Goal: Task Accomplishment & Management: Use online tool/utility

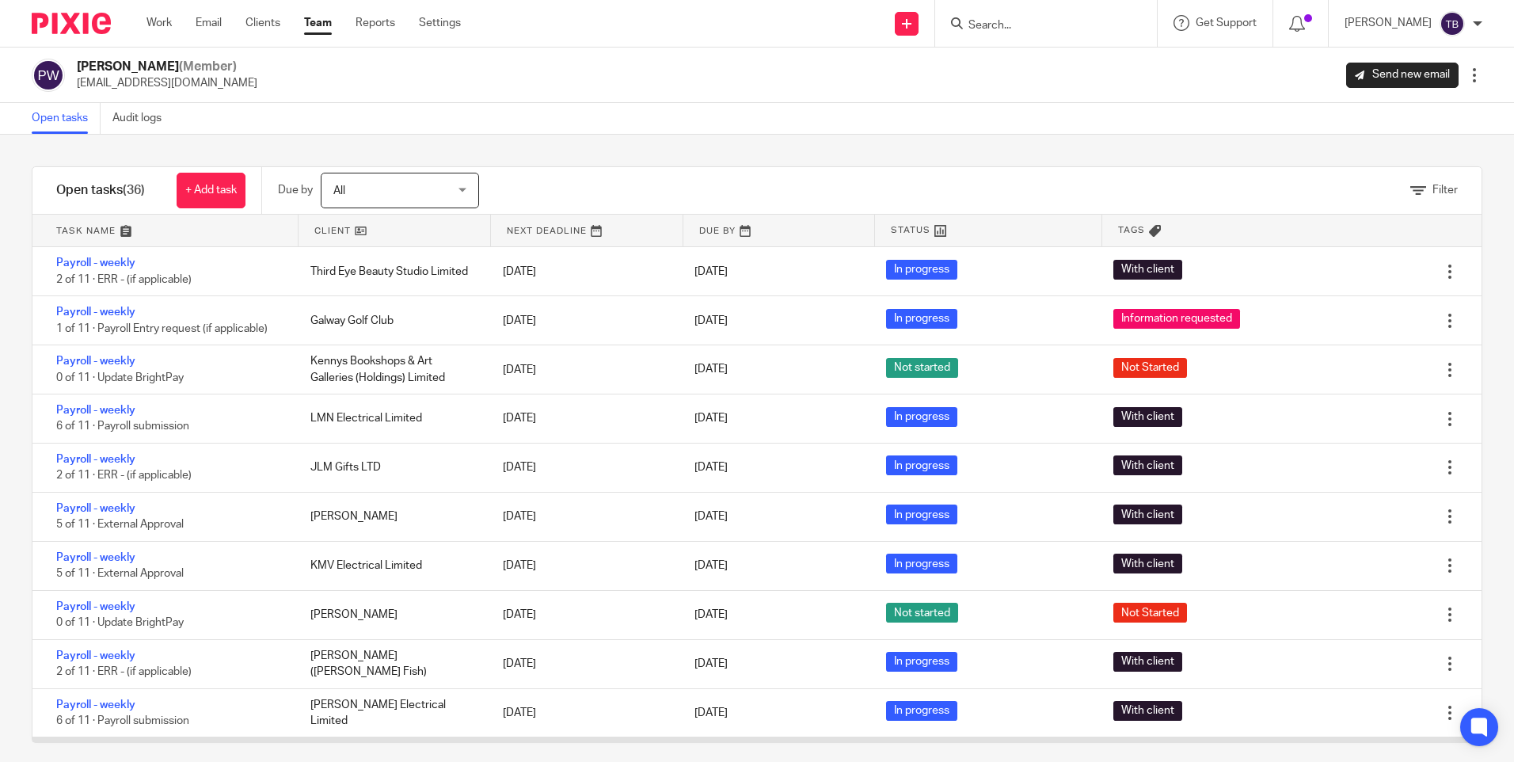
scroll to position [1048, 0]
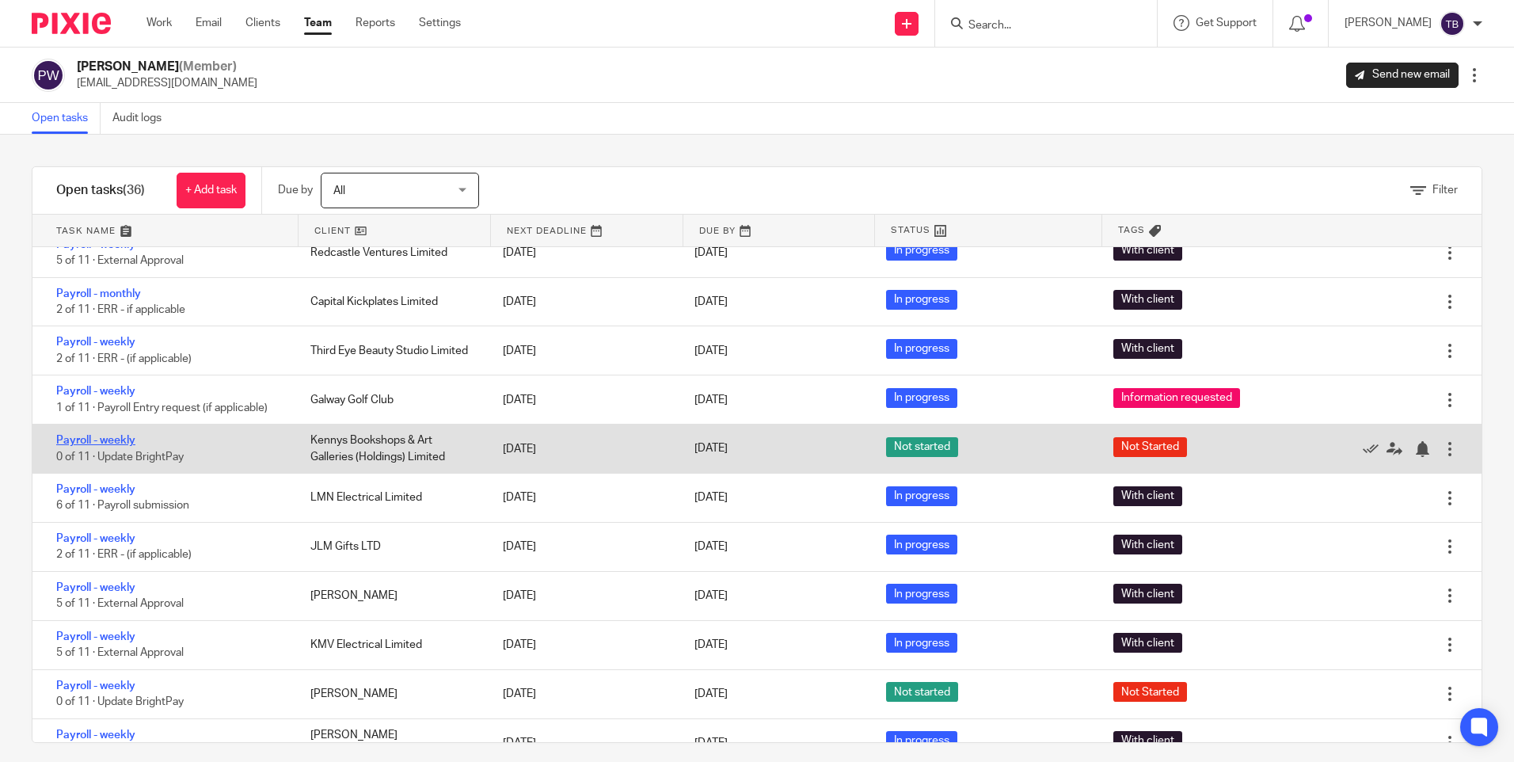
click at [85, 441] on link "Payroll - weekly" at bounding box center [95, 440] width 79 height 11
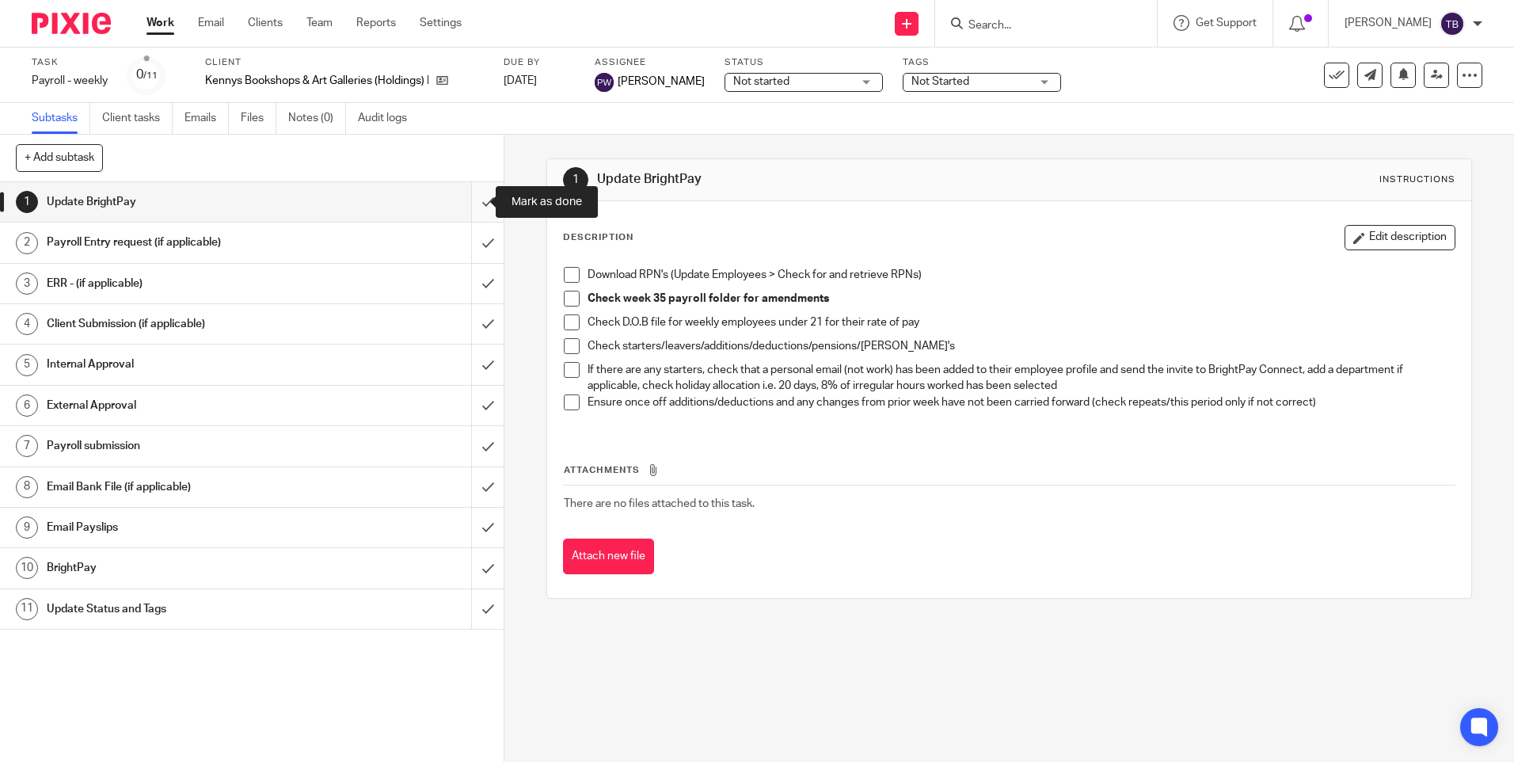
click at [473, 200] on input "submit" at bounding box center [252, 202] width 504 height 40
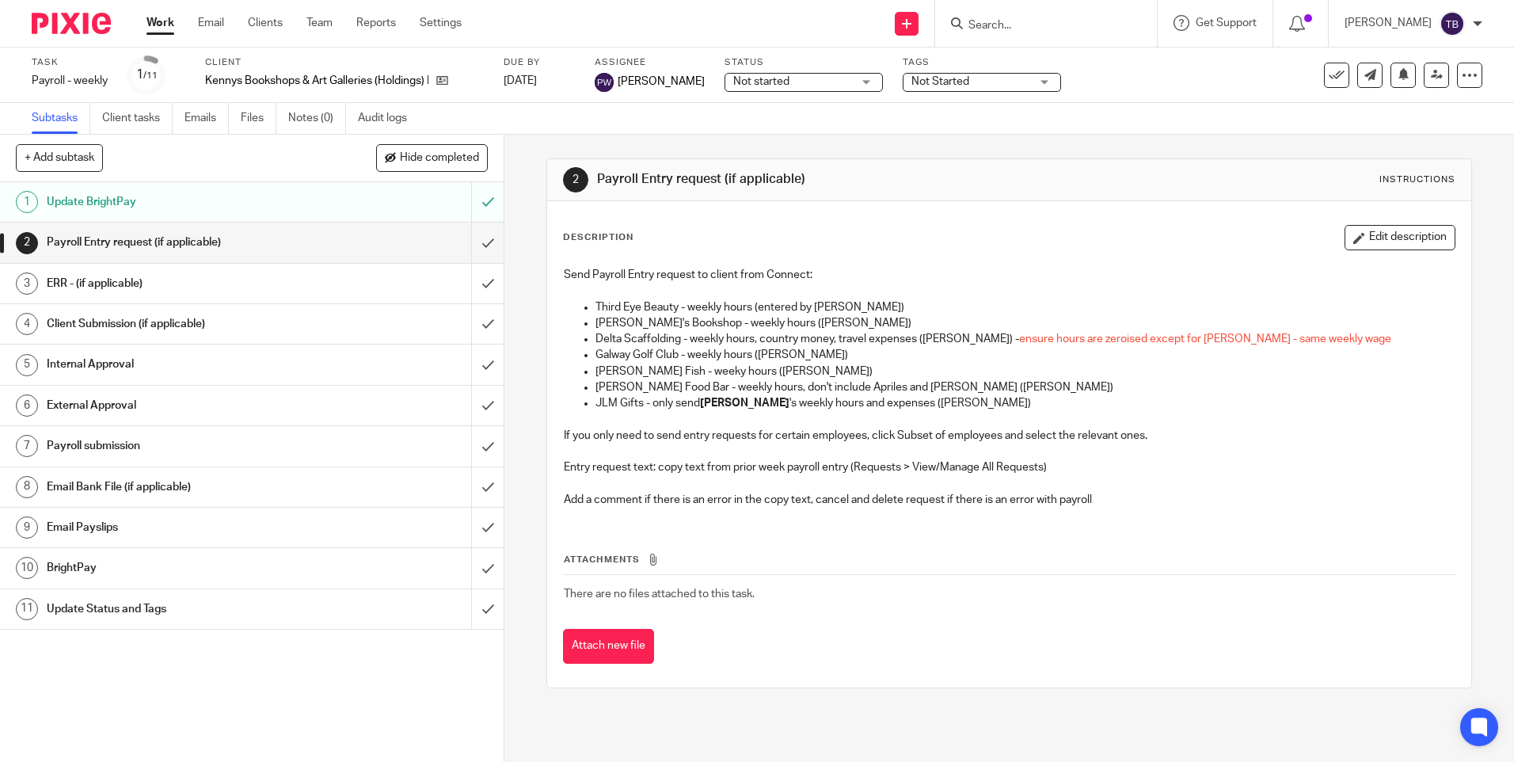
click at [785, 77] on span "Not started" at bounding box center [792, 82] width 119 height 17
click at [787, 147] on li "In progress" at bounding box center [791, 140] width 157 height 32
drag, startPoint x: 923, startPoint y: 83, endPoint x: 926, endPoint y: 91, distance: 8.5
click at [923, 84] on span "Not Started" at bounding box center [940, 81] width 58 height 11
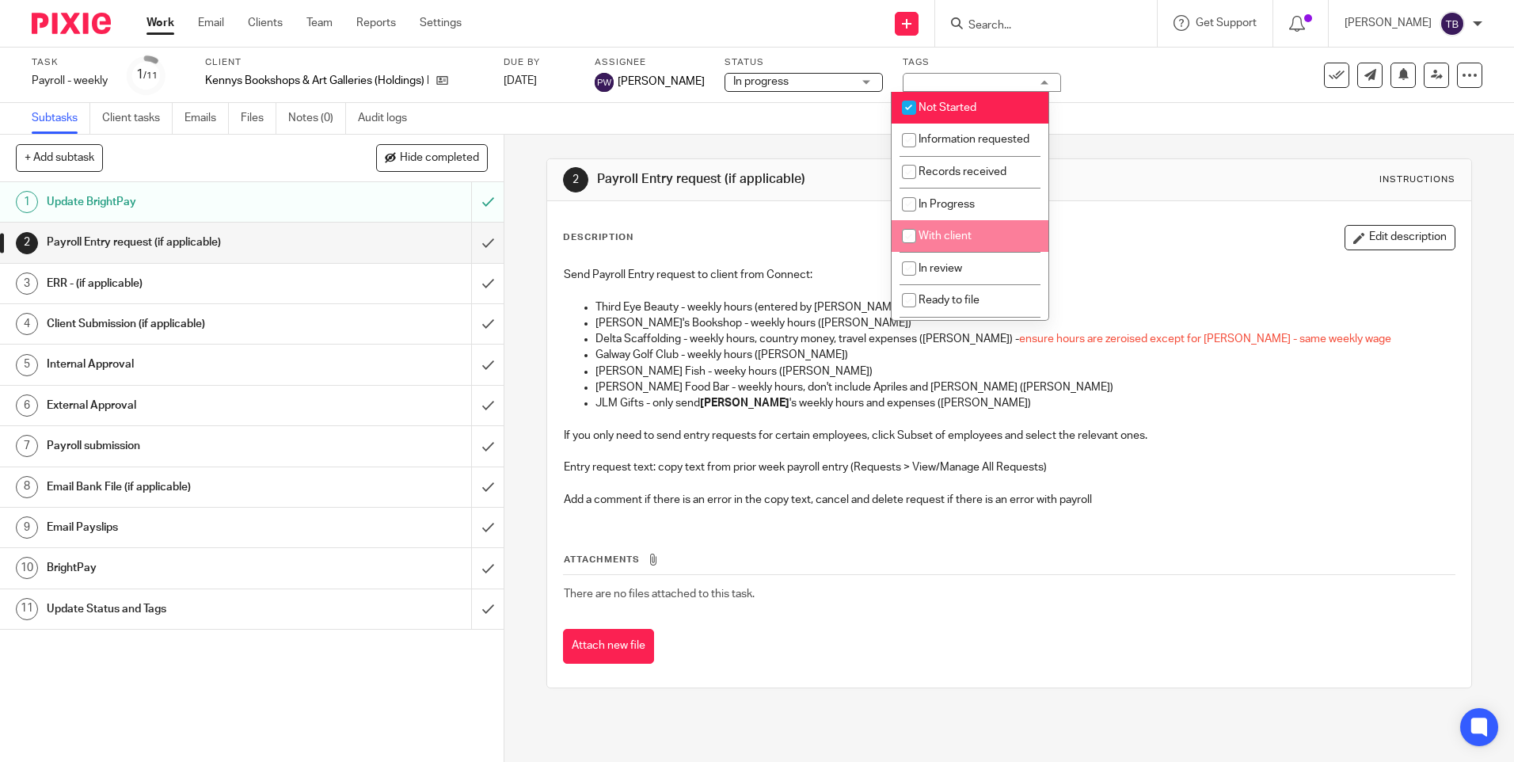
click at [963, 242] on span "With client" at bounding box center [945, 235] width 53 height 11
checkbox input "true"
click at [946, 108] on span "Not Started" at bounding box center [948, 107] width 58 height 11
checkbox input "false"
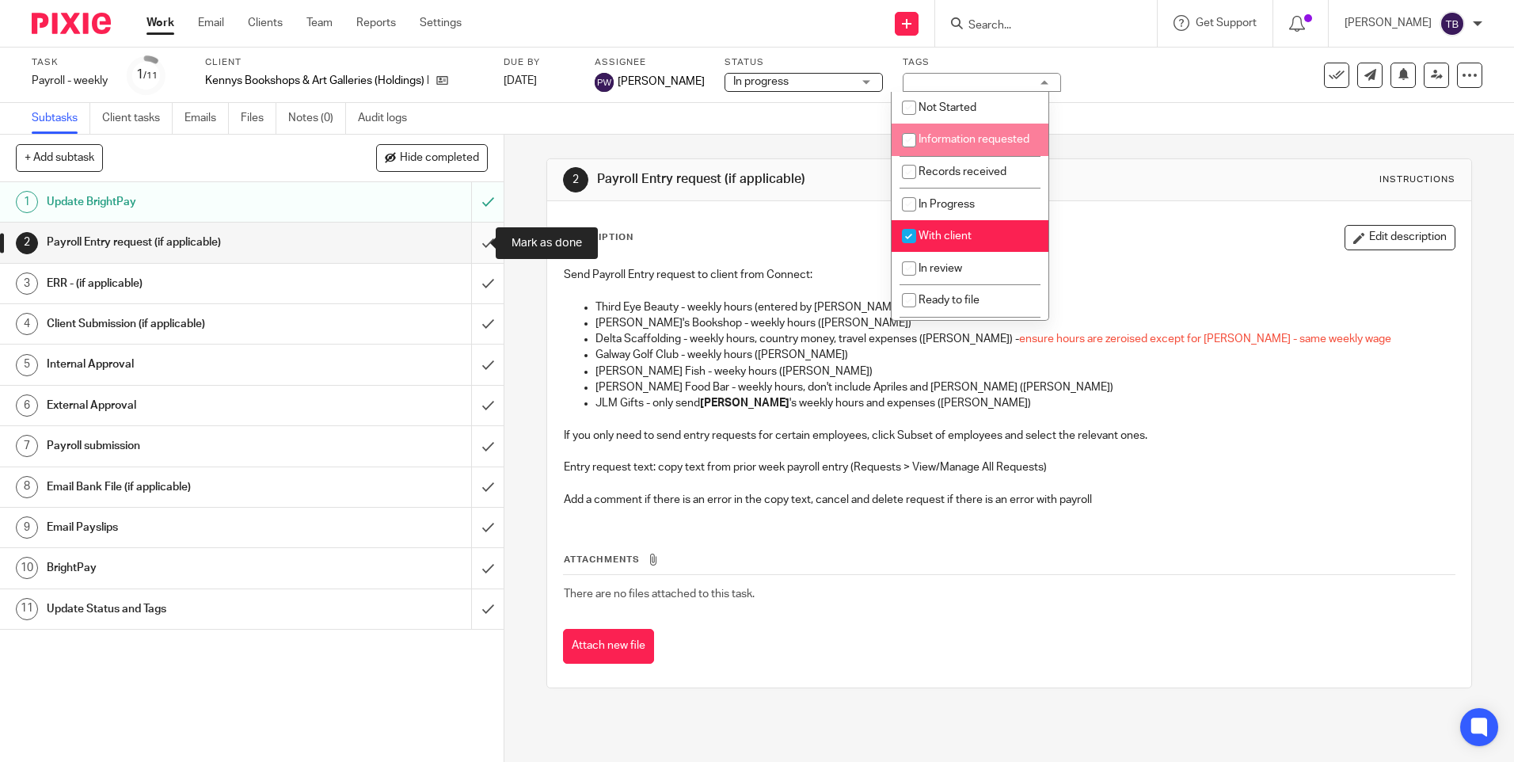
click at [470, 237] on input "submit" at bounding box center [252, 243] width 504 height 40
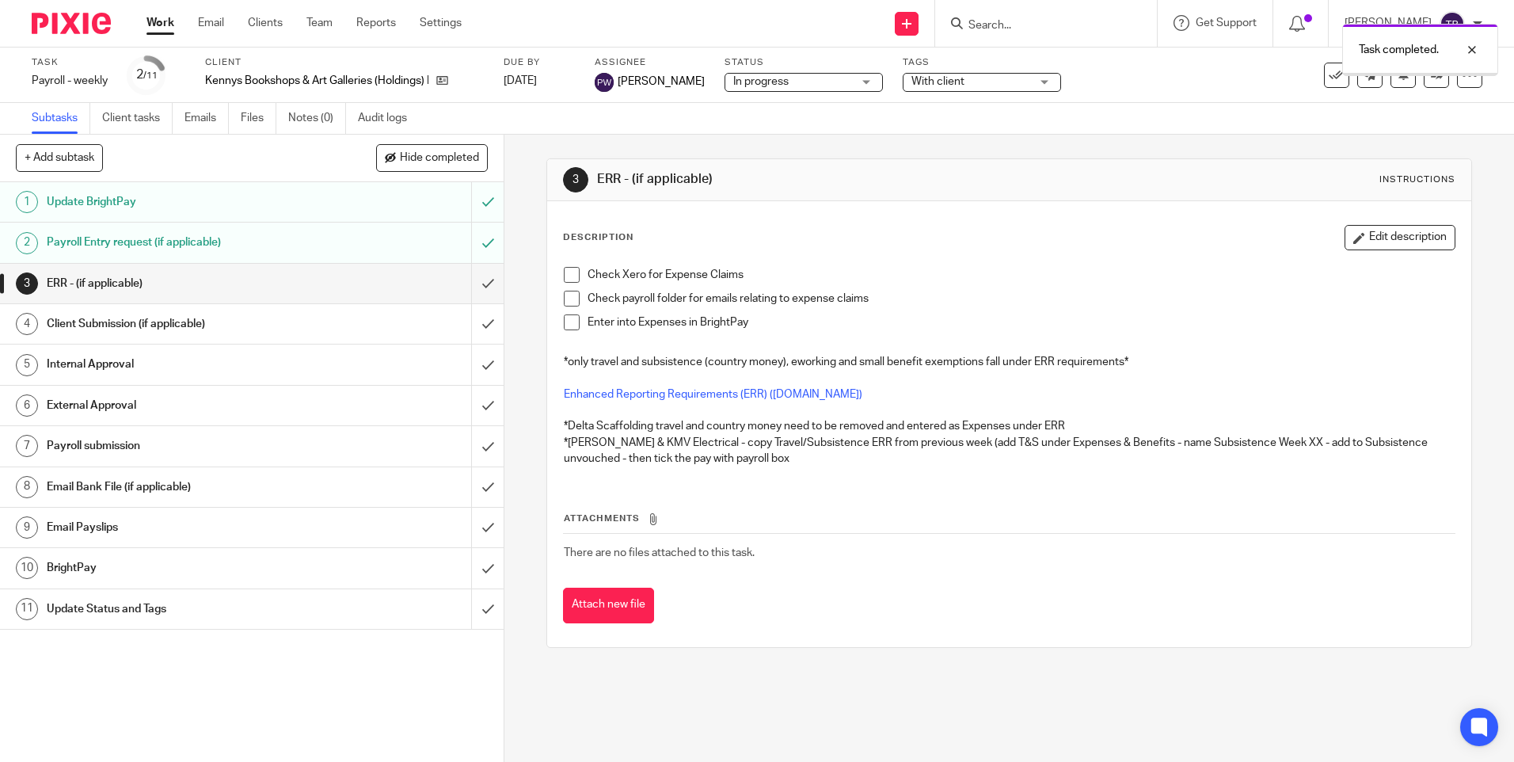
click at [1055, 27] on div "Task completed." at bounding box center [1127, 46] width 741 height 60
click at [992, 21] on div "Task completed." at bounding box center [1127, 46] width 741 height 60
click at [1029, 23] on div "Task completed." at bounding box center [1127, 46] width 741 height 60
click at [325, 24] on link "Team" at bounding box center [319, 23] width 26 height 16
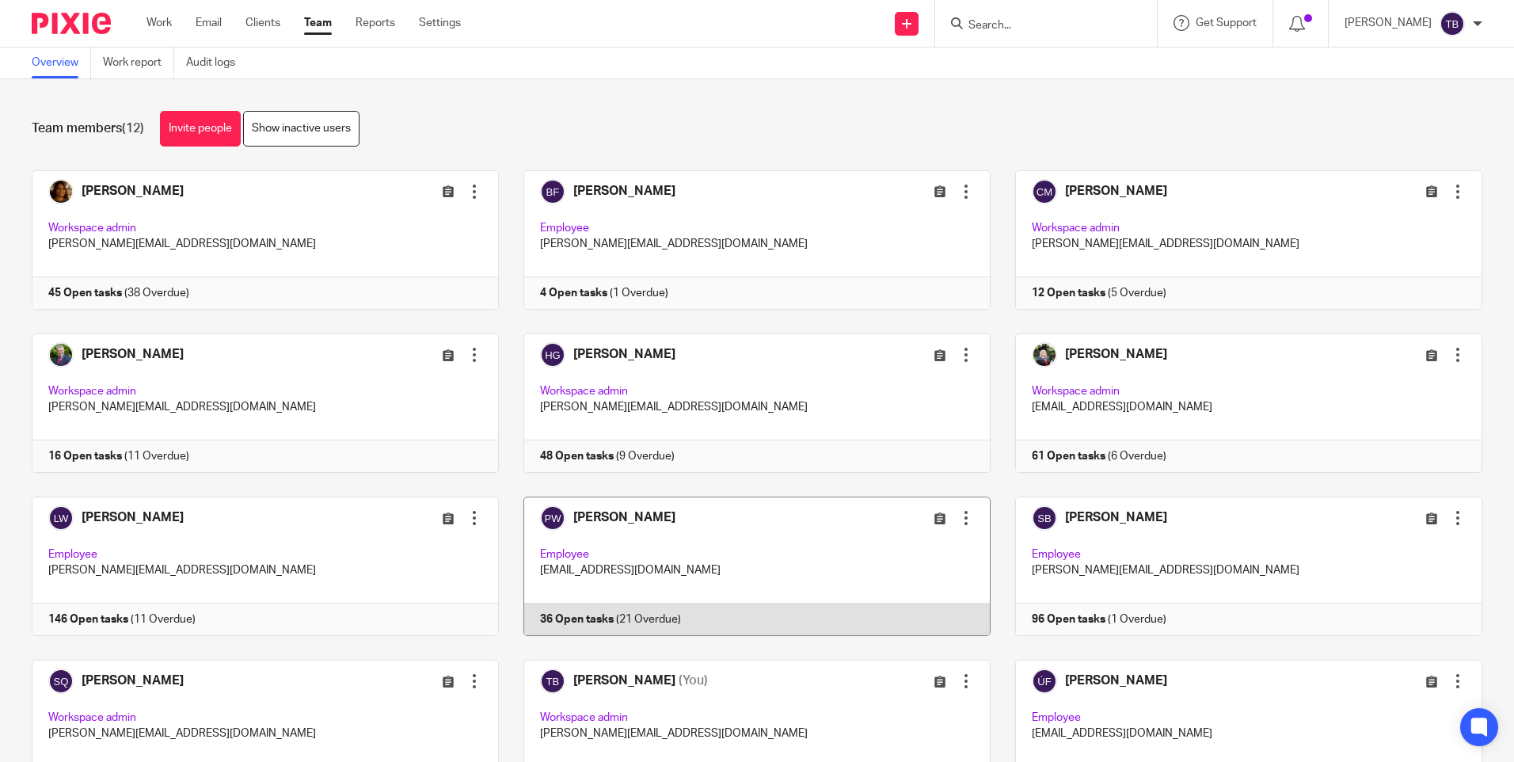
click at [751, 545] on link at bounding box center [745, 565] width 492 height 139
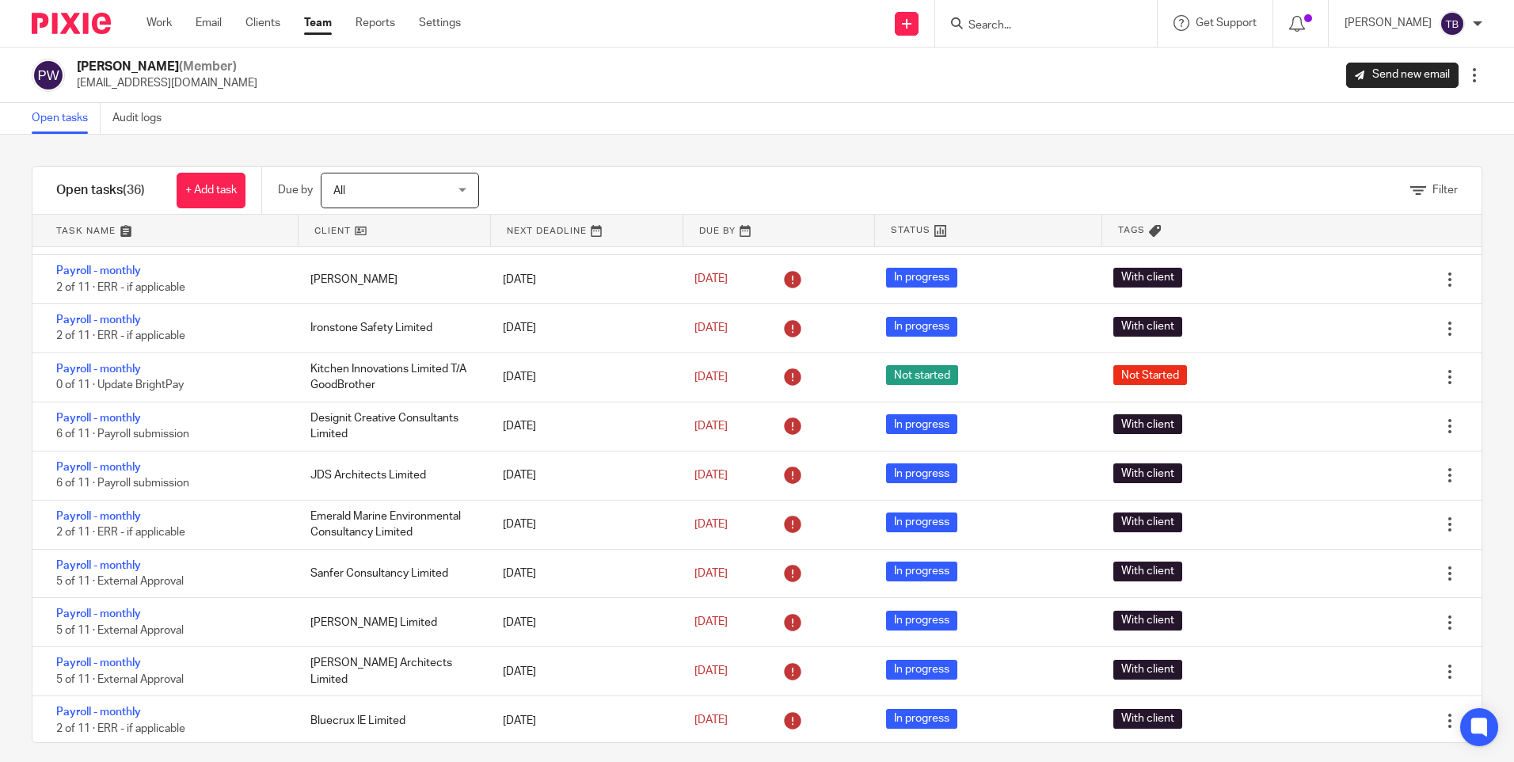
scroll to position [1100, 0]
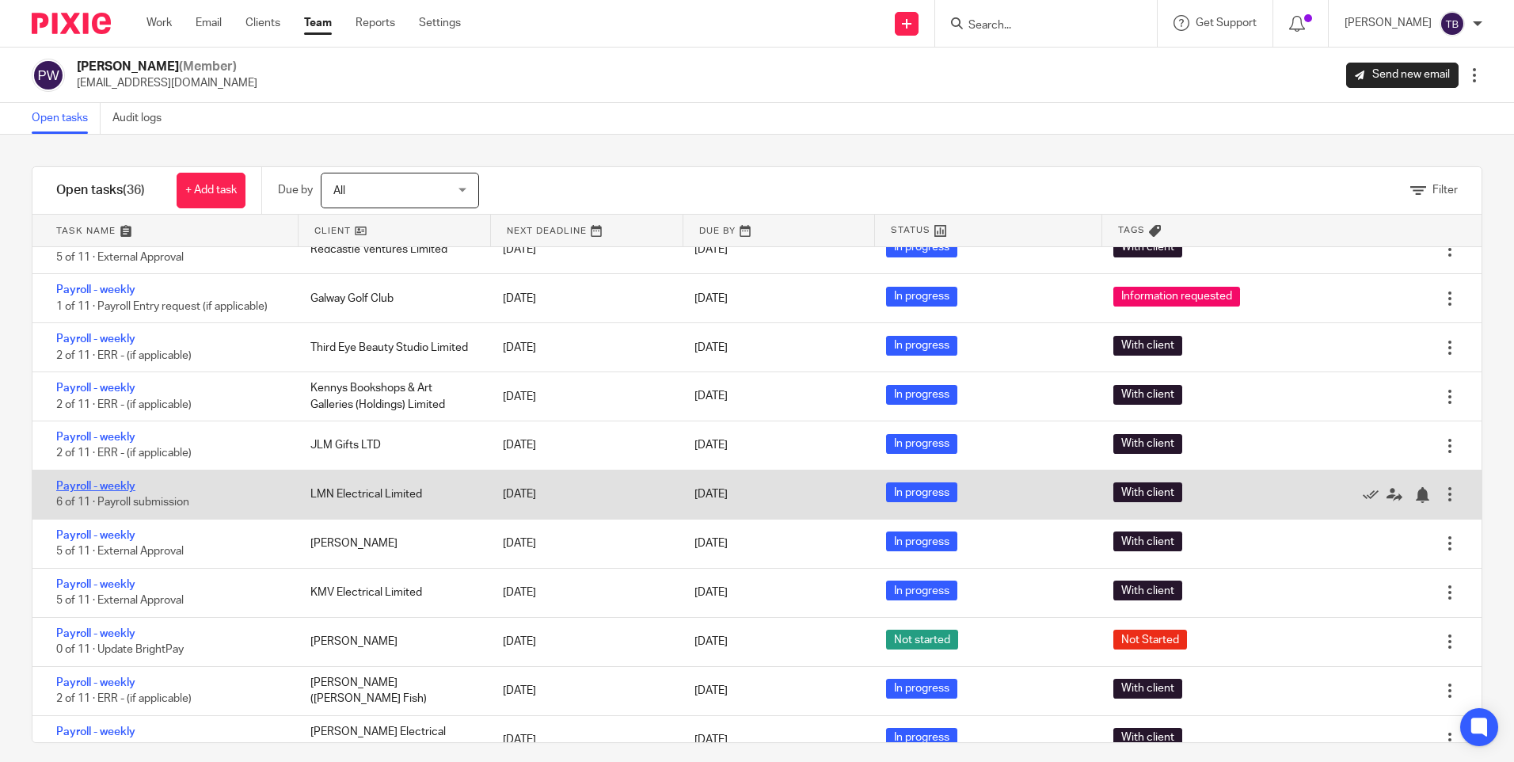
click at [112, 481] on link "Payroll - weekly" at bounding box center [95, 486] width 79 height 11
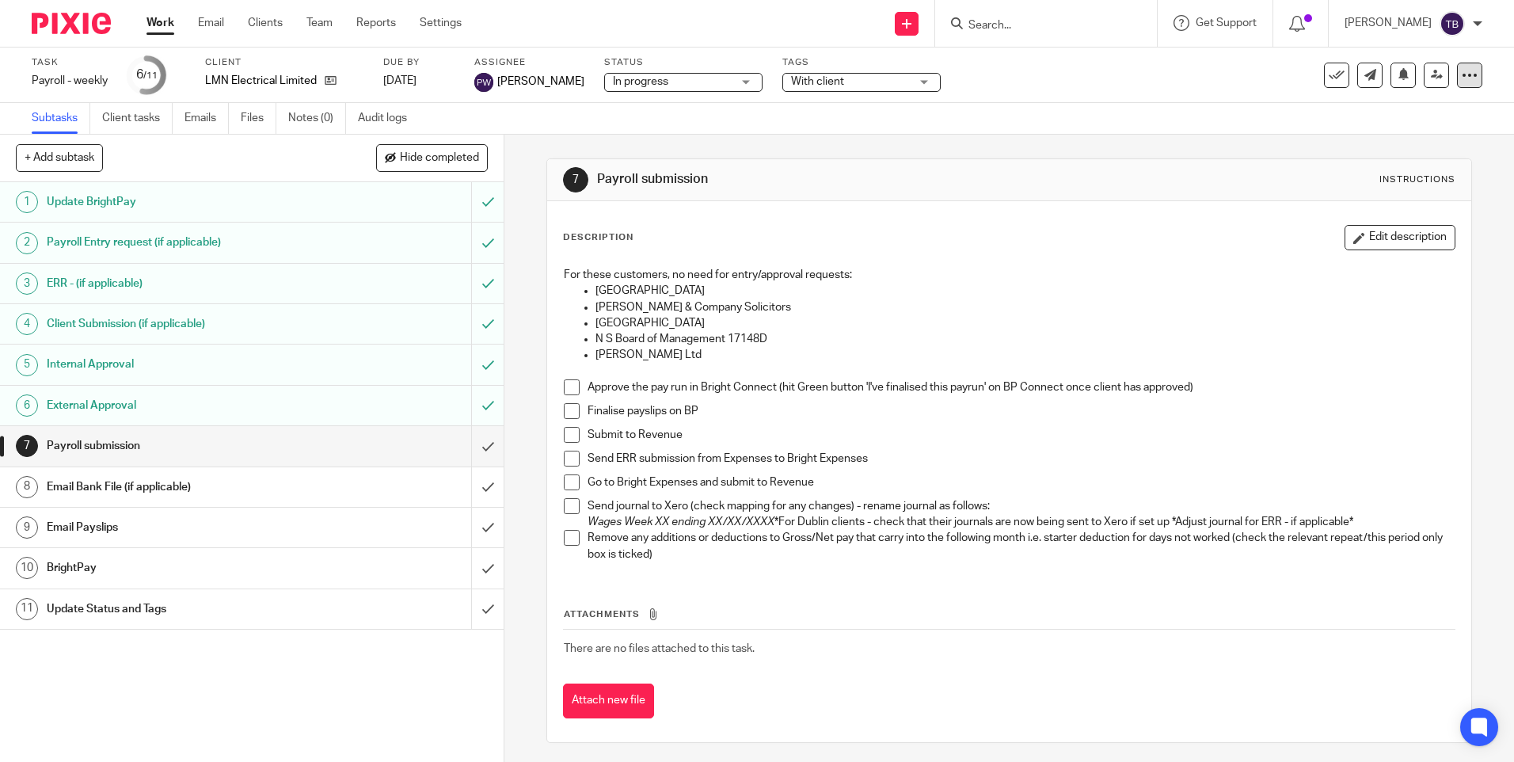
click at [1462, 75] on icon at bounding box center [1470, 75] width 16 height 16
click at [1387, 136] on link "Advanced task editor" at bounding box center [1408, 138] width 105 height 11
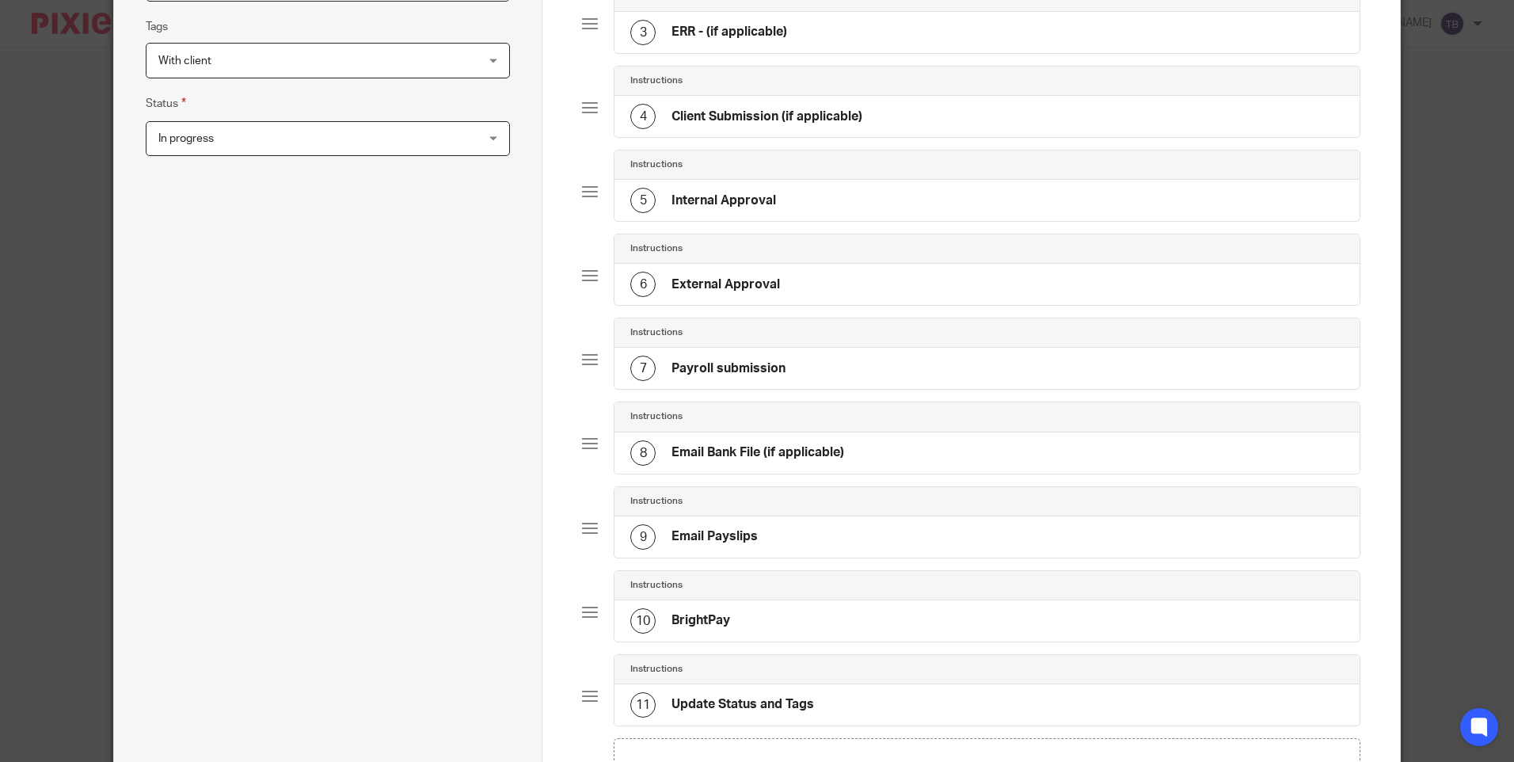
scroll to position [158, 0]
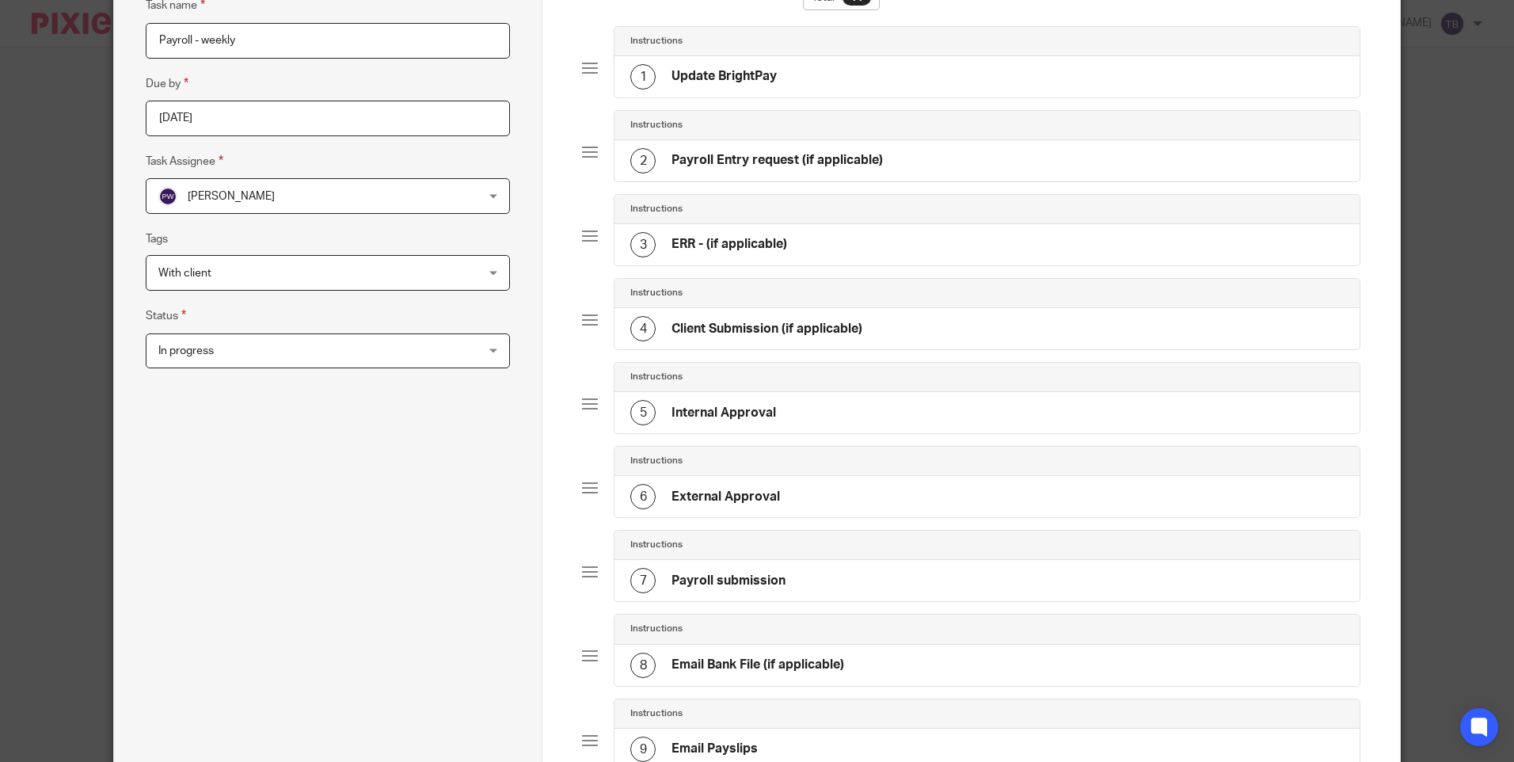
click at [822, 165] on h4 "Payroll Entry request (if applicable)" at bounding box center [777, 160] width 211 height 17
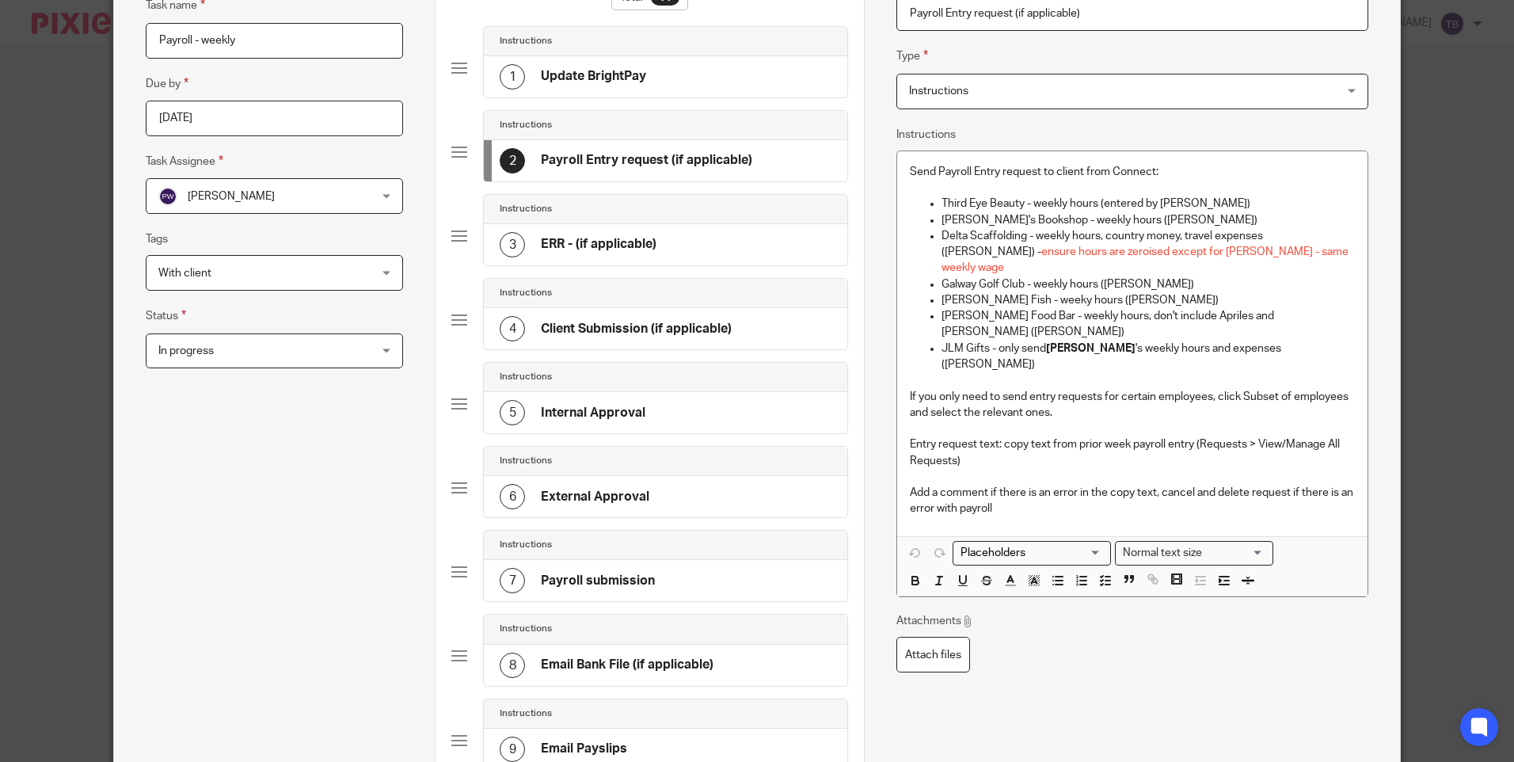
scroll to position [154, 0]
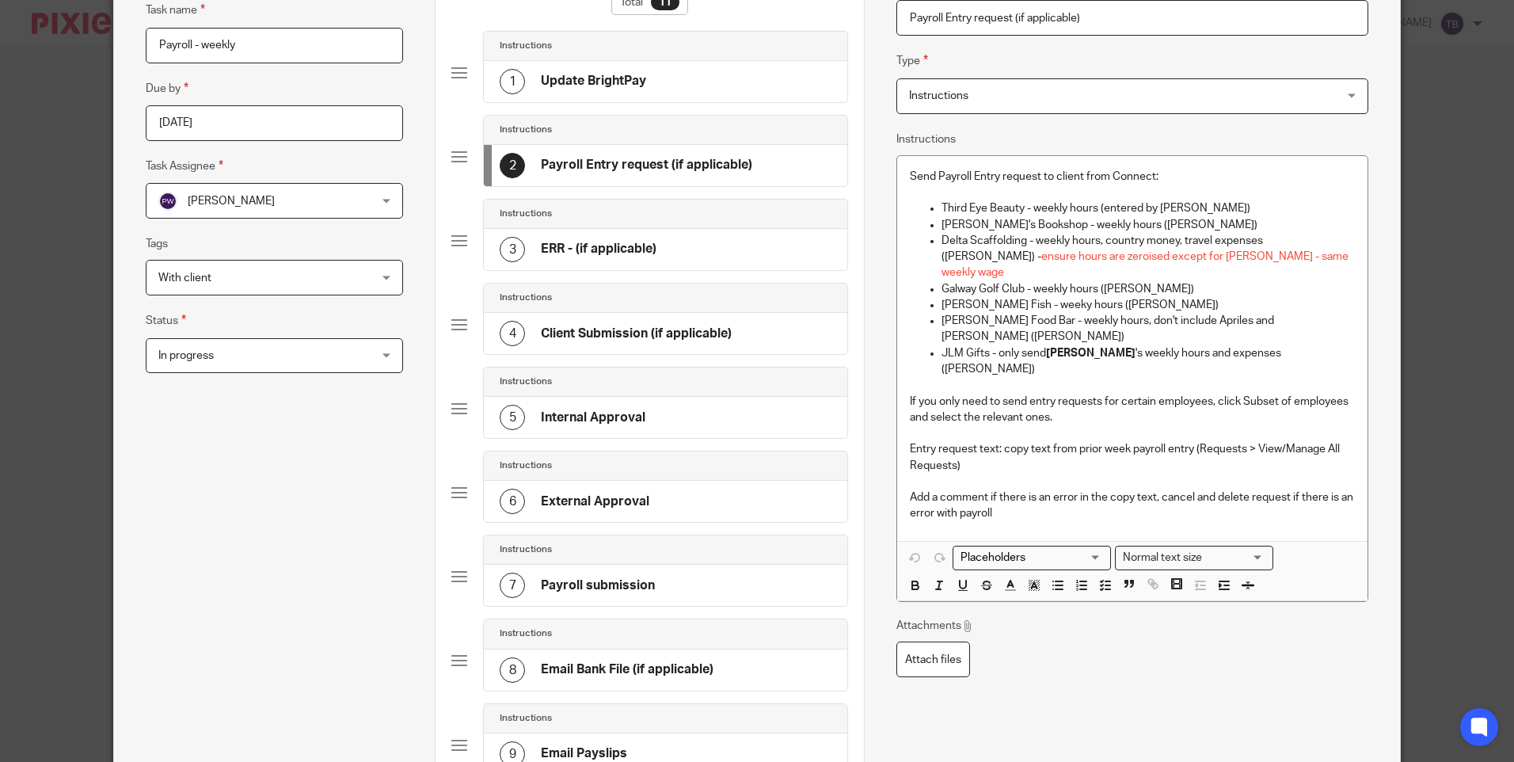
click at [671, 509] on div "6 External Approval" at bounding box center [665, 501] width 363 height 41
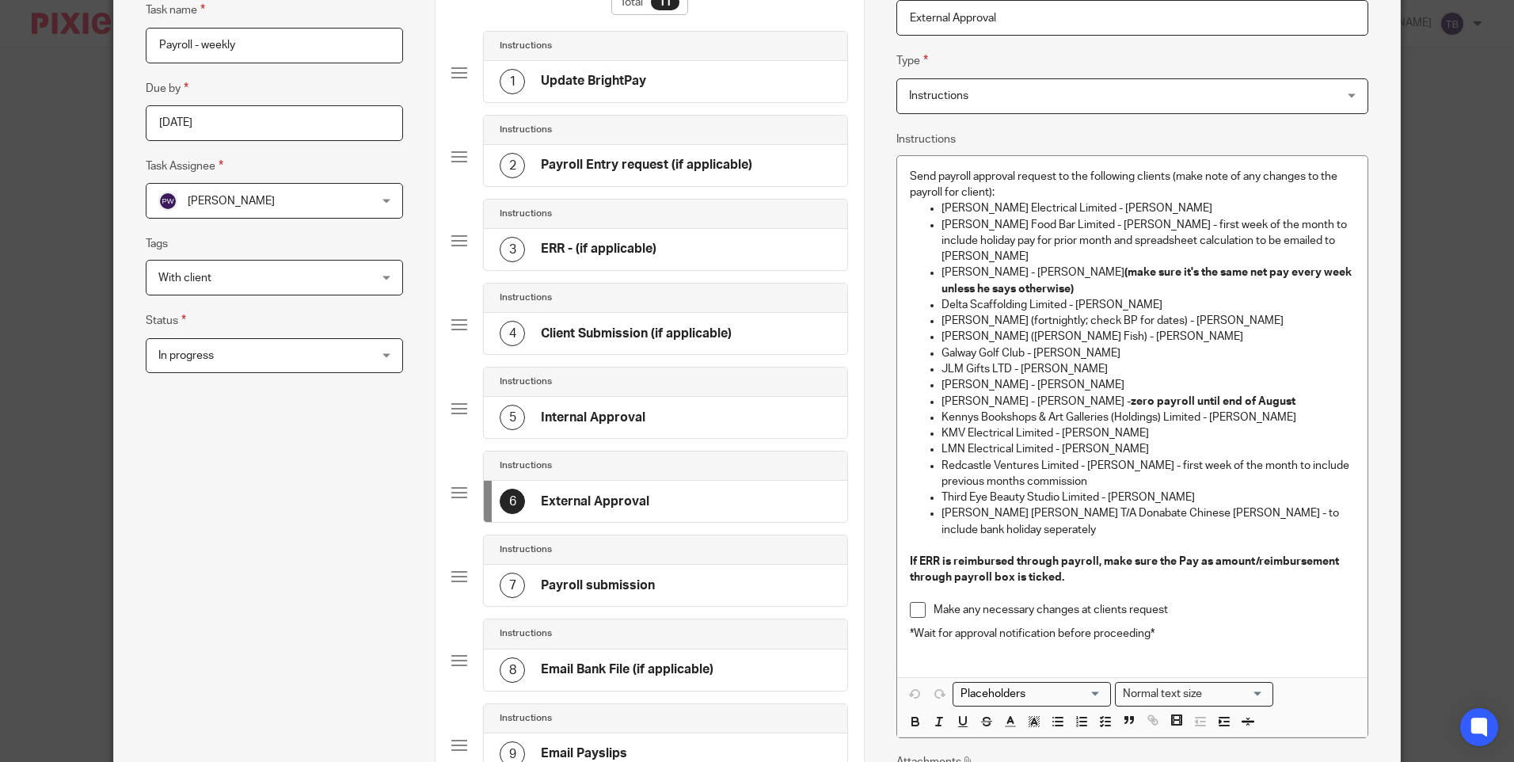
click at [1166, 441] on p "LMN Electrical Limited - Liam McNeill" at bounding box center [1148, 449] width 413 height 16
click at [1123, 441] on p "LMN Electrical Limited - Liam McNeill - add subsistence ERR before sending" at bounding box center [1148, 449] width 413 height 16
copy p "LMN Electrical Limited - Liam McNeill"
click at [1149, 425] on p "KMV Electrical Limited - Maria Aprile" at bounding box center [1148, 433] width 413 height 16
click at [1120, 361] on p "JLM Gifts LTD - Lee McCreevy" at bounding box center [1148, 369] width 413 height 16
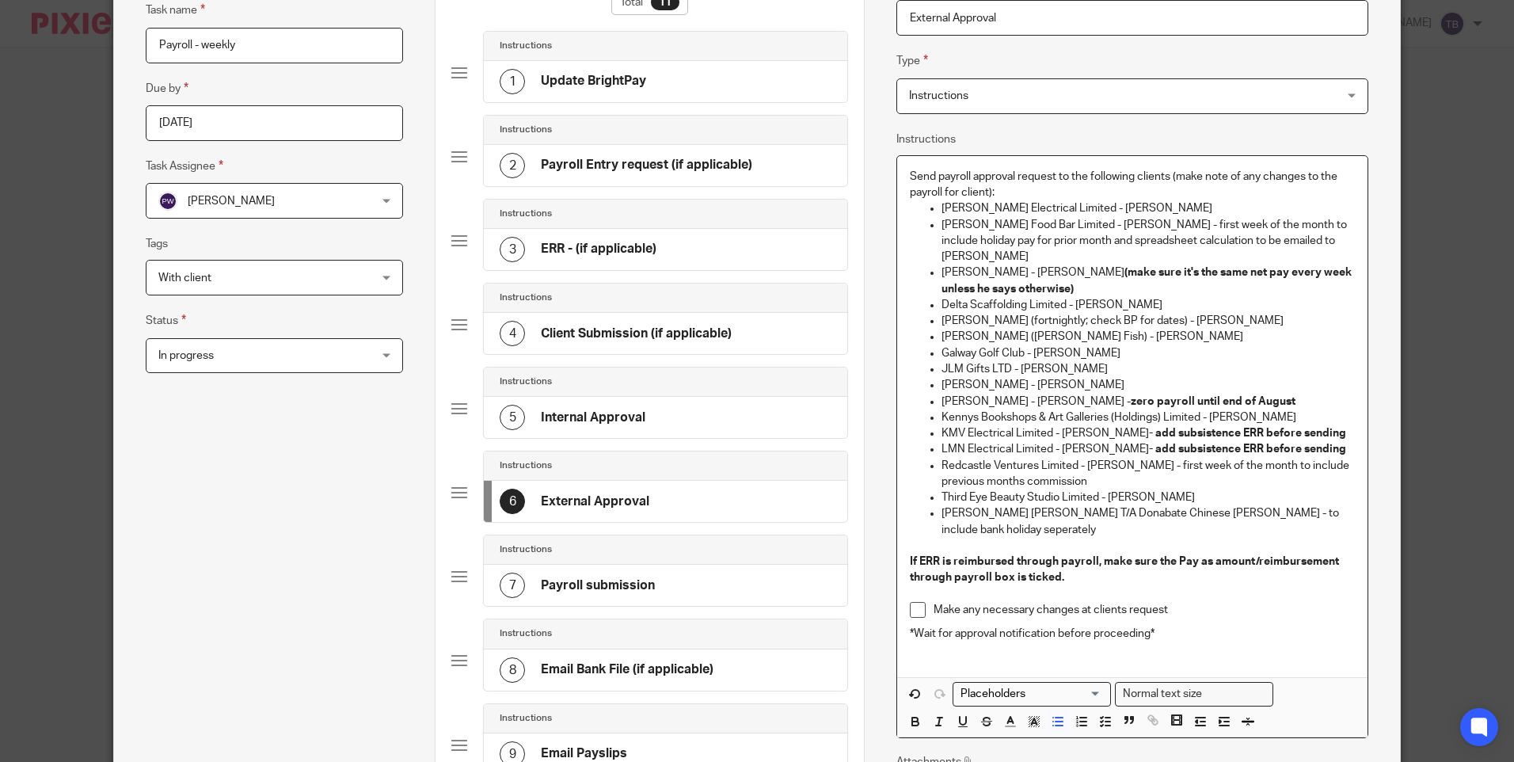
click at [1105, 267] on strong "(make sure it's the same net pay every week unless he says otherwise)" at bounding box center [1148, 280] width 413 height 27
click at [1106, 269] on p "David Mulvaney - David Mulvaney - make sure it's the same net pay every week un…" at bounding box center [1148, 280] width 413 height 32
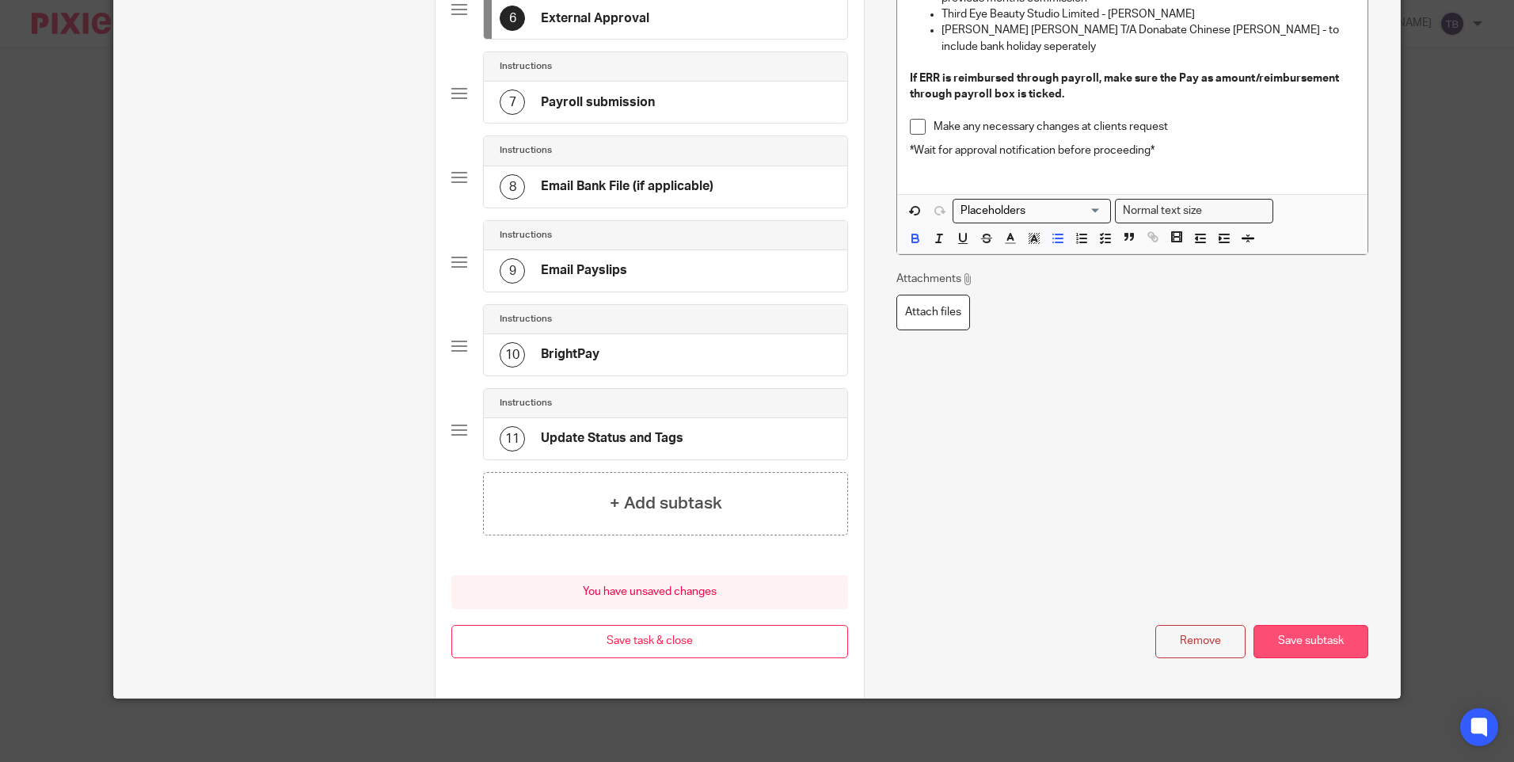
click at [1303, 638] on button "Save subtask" at bounding box center [1311, 642] width 115 height 34
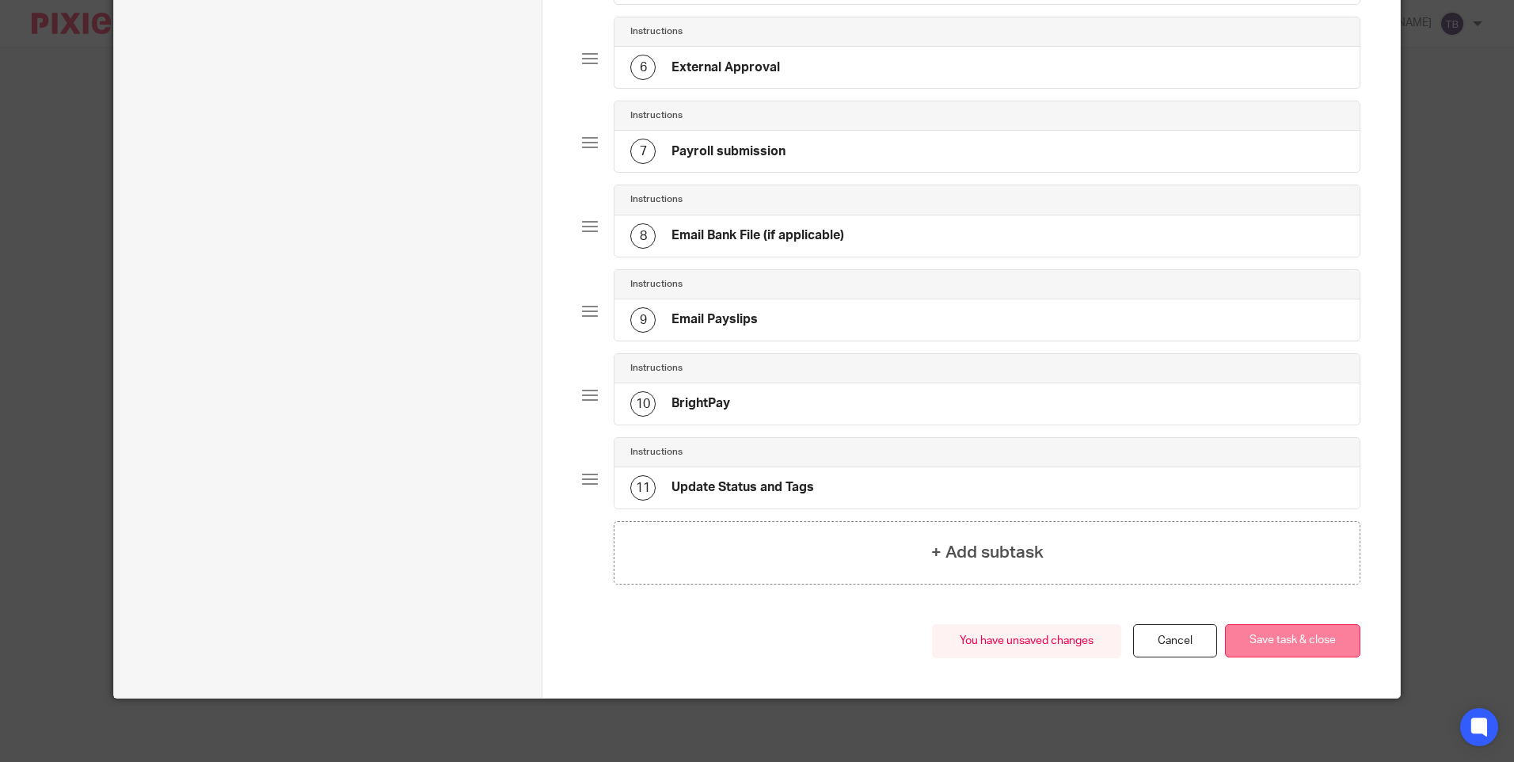
click at [1303, 637] on button "Save task & close" at bounding box center [1292, 641] width 135 height 34
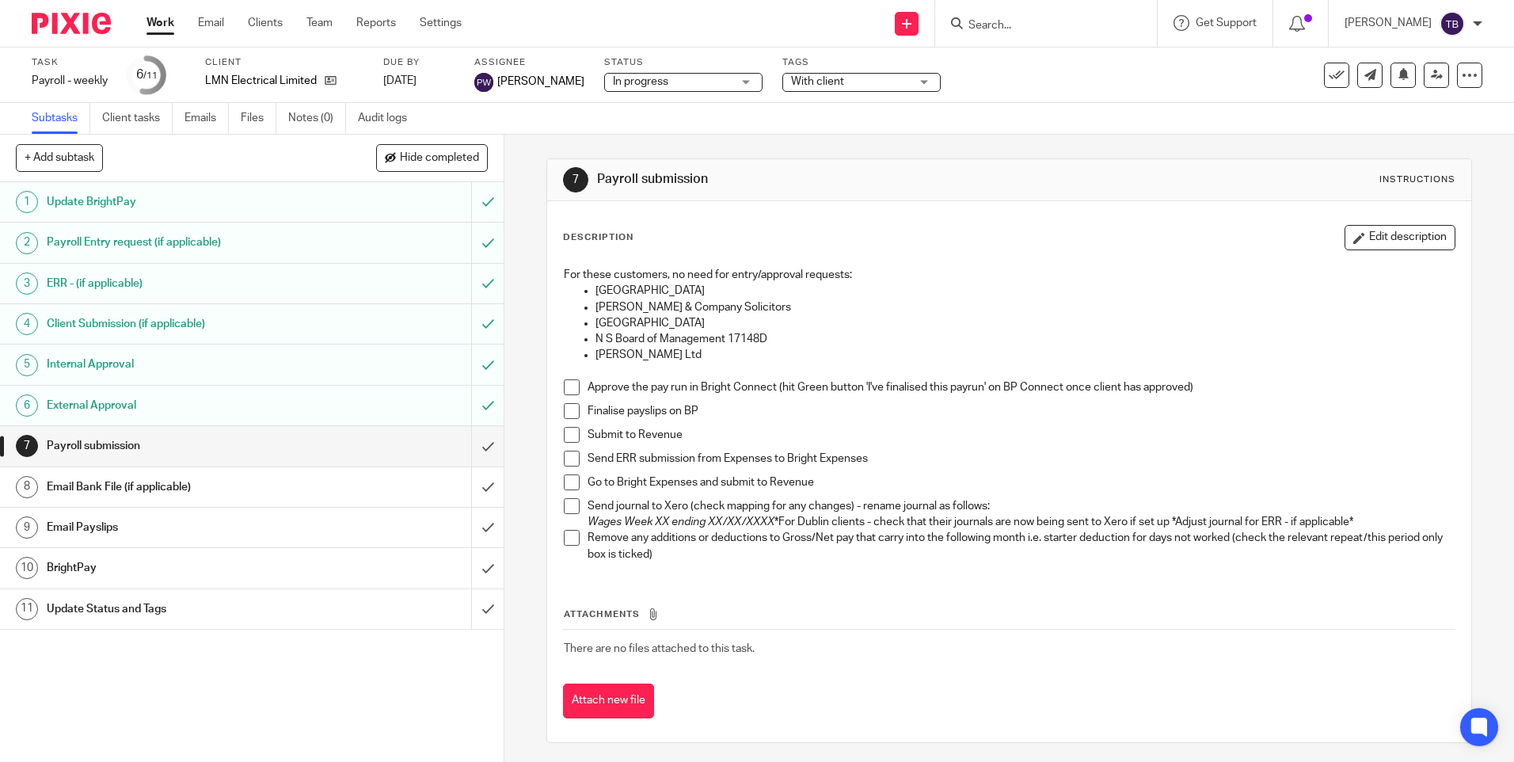
click at [158, 409] on h1 "External Approval" at bounding box center [183, 406] width 272 height 24
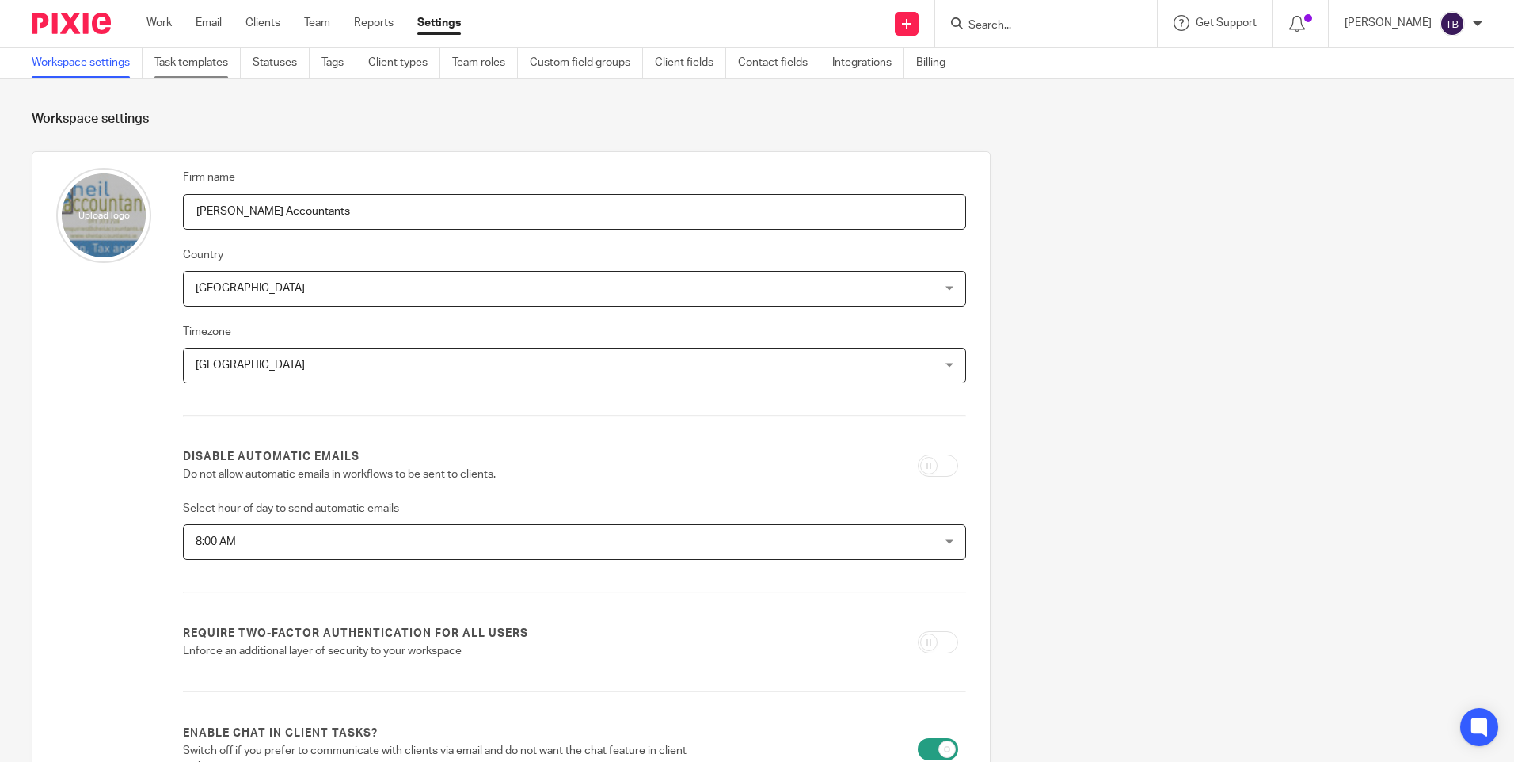
click at [187, 66] on link "Task templates" at bounding box center [197, 63] width 86 height 31
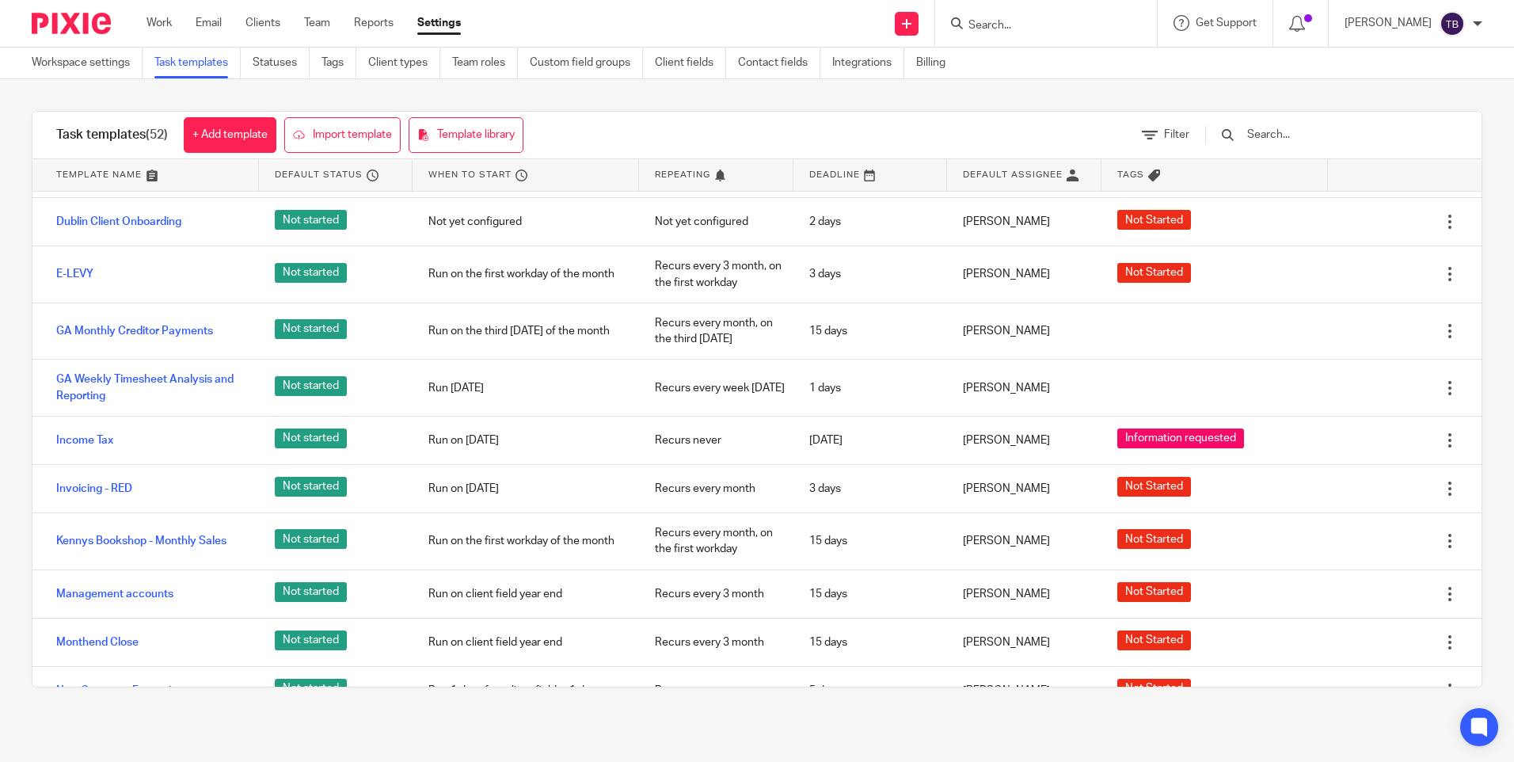
scroll to position [1425, 0]
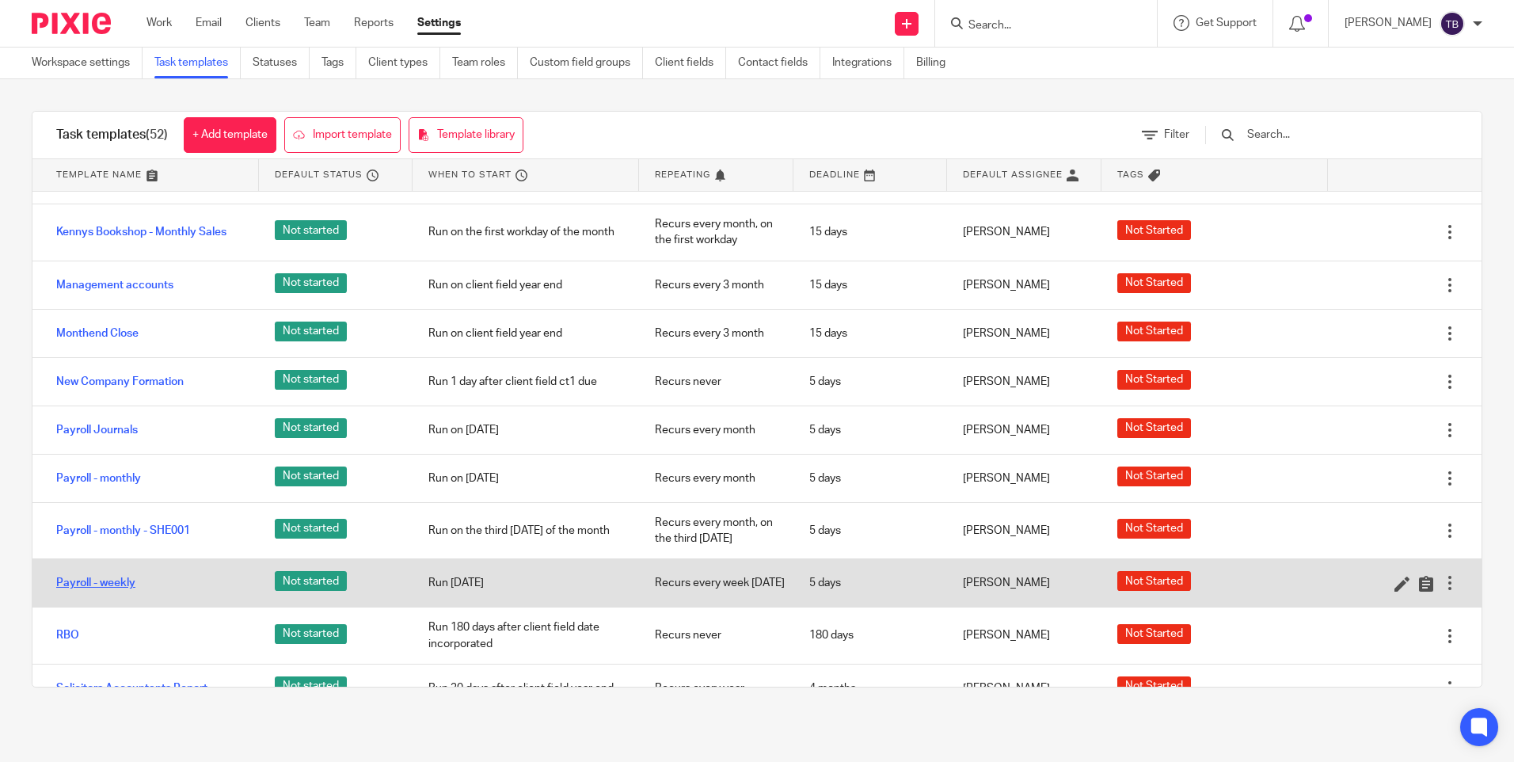
click at [101, 579] on link "Payroll - weekly" at bounding box center [95, 583] width 79 height 16
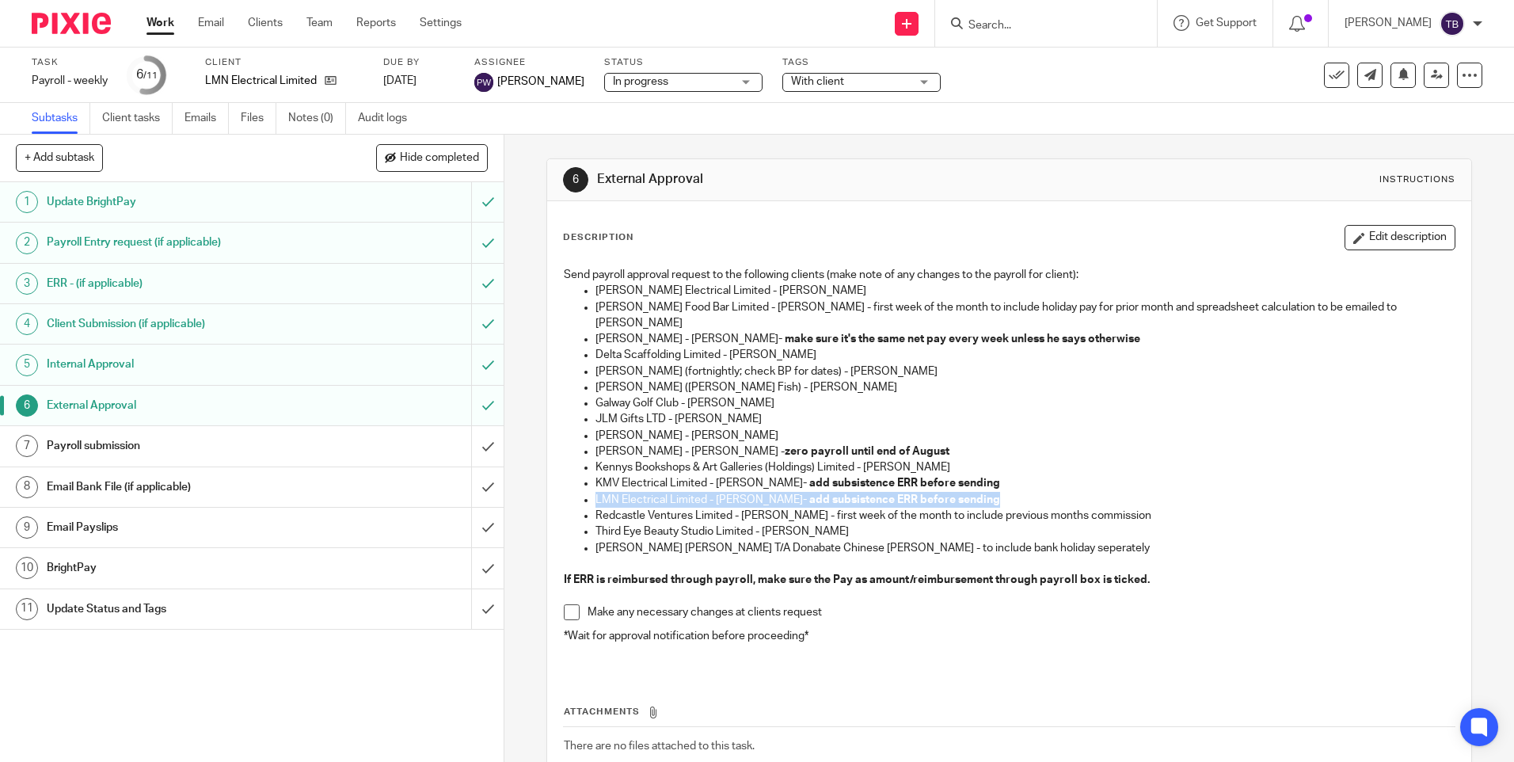
drag, startPoint x: 980, startPoint y: 479, endPoint x: 576, endPoint y: 480, distance: 403.9
click at [576, 480] on ul "Brindley Electrical Limited - Victoria Reid Bove Food Bar Limited - Maria April…" at bounding box center [1009, 419] width 890 height 273
click at [1034, 492] on p "LMN Electrical Limited - Liam McNeill - add subsistence ERR before sending" at bounding box center [1024, 500] width 858 height 16
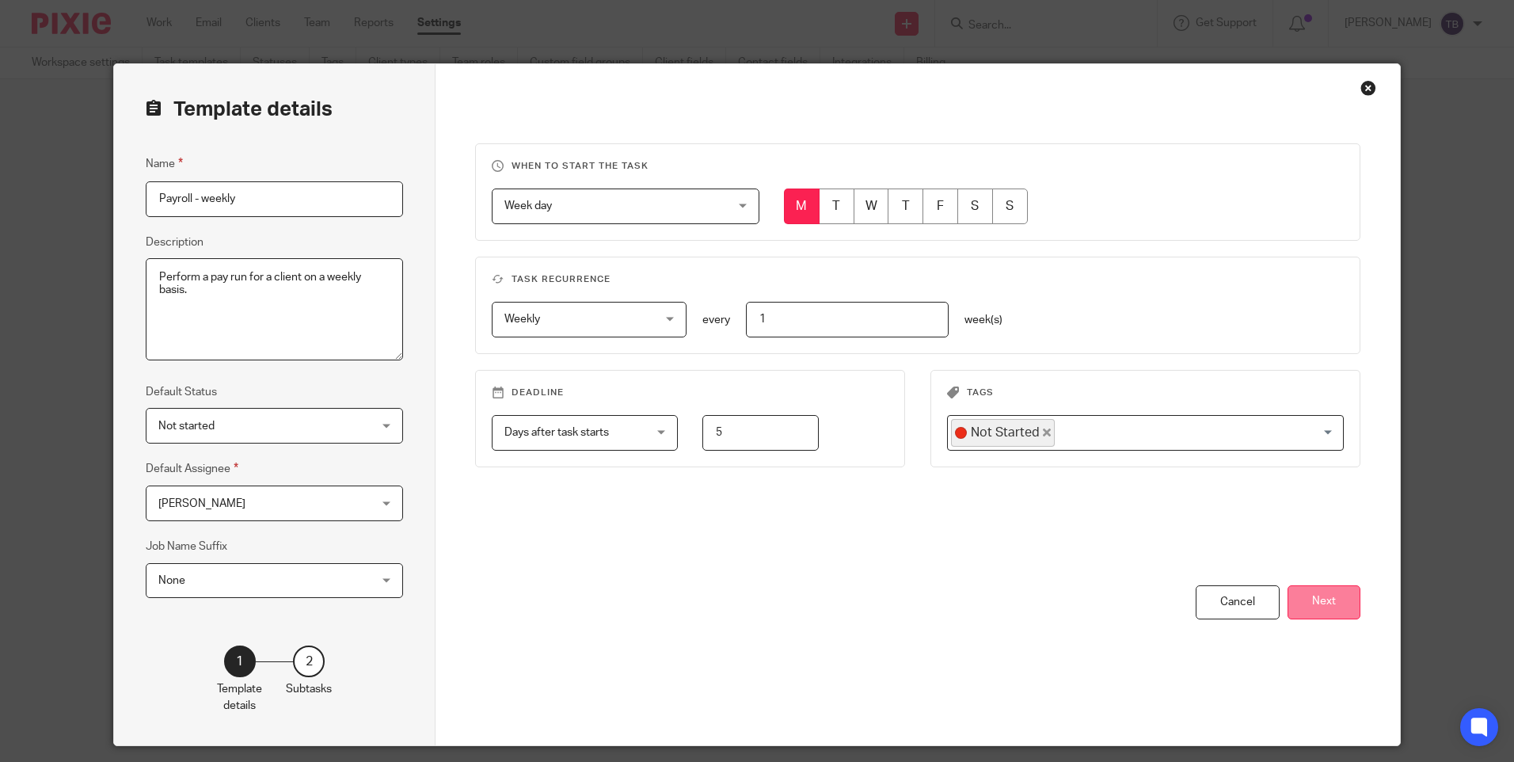
click at [1318, 595] on button "Next" at bounding box center [1324, 602] width 73 height 34
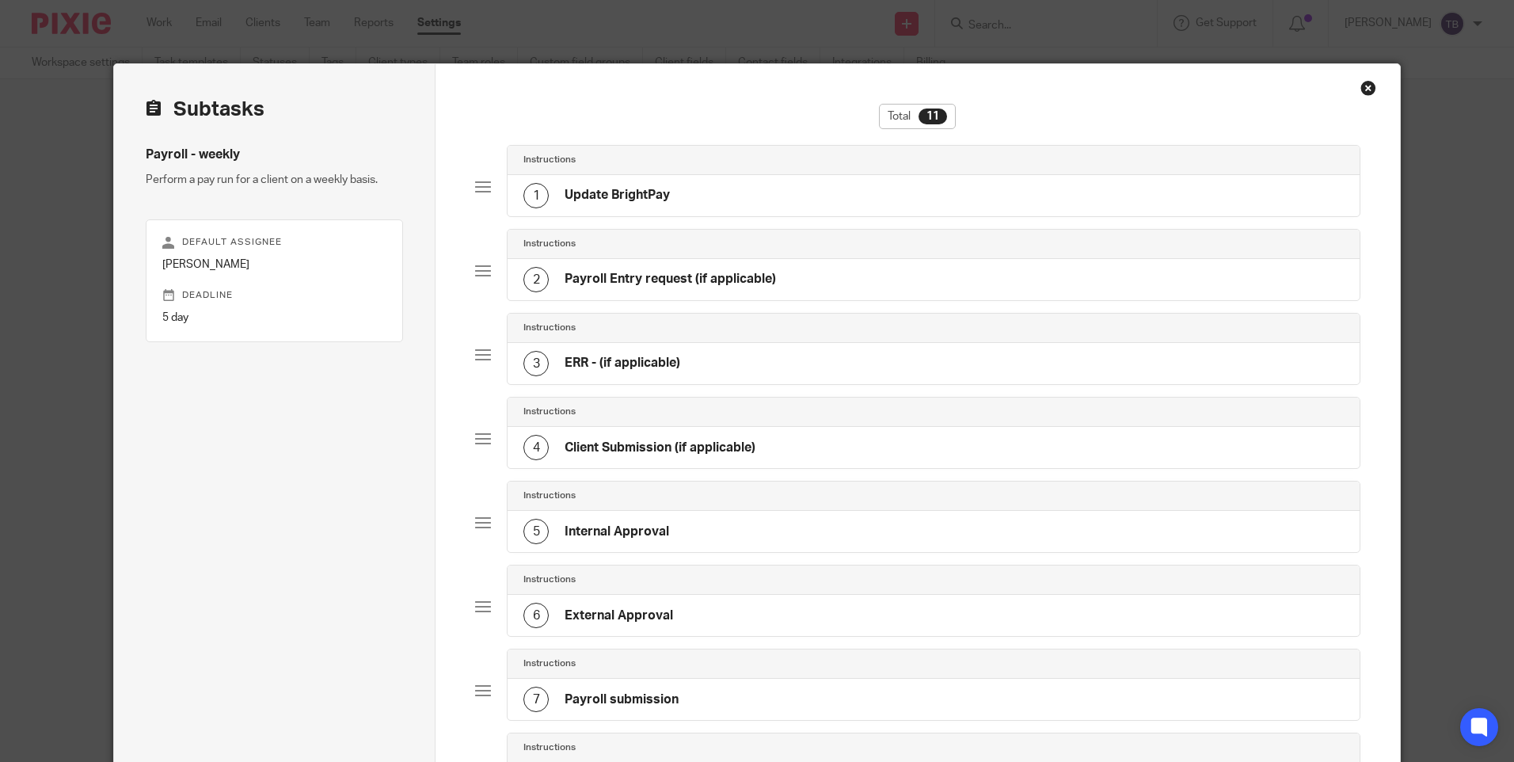
click at [703, 602] on div "6 External Approval" at bounding box center [933, 615] width 851 height 41
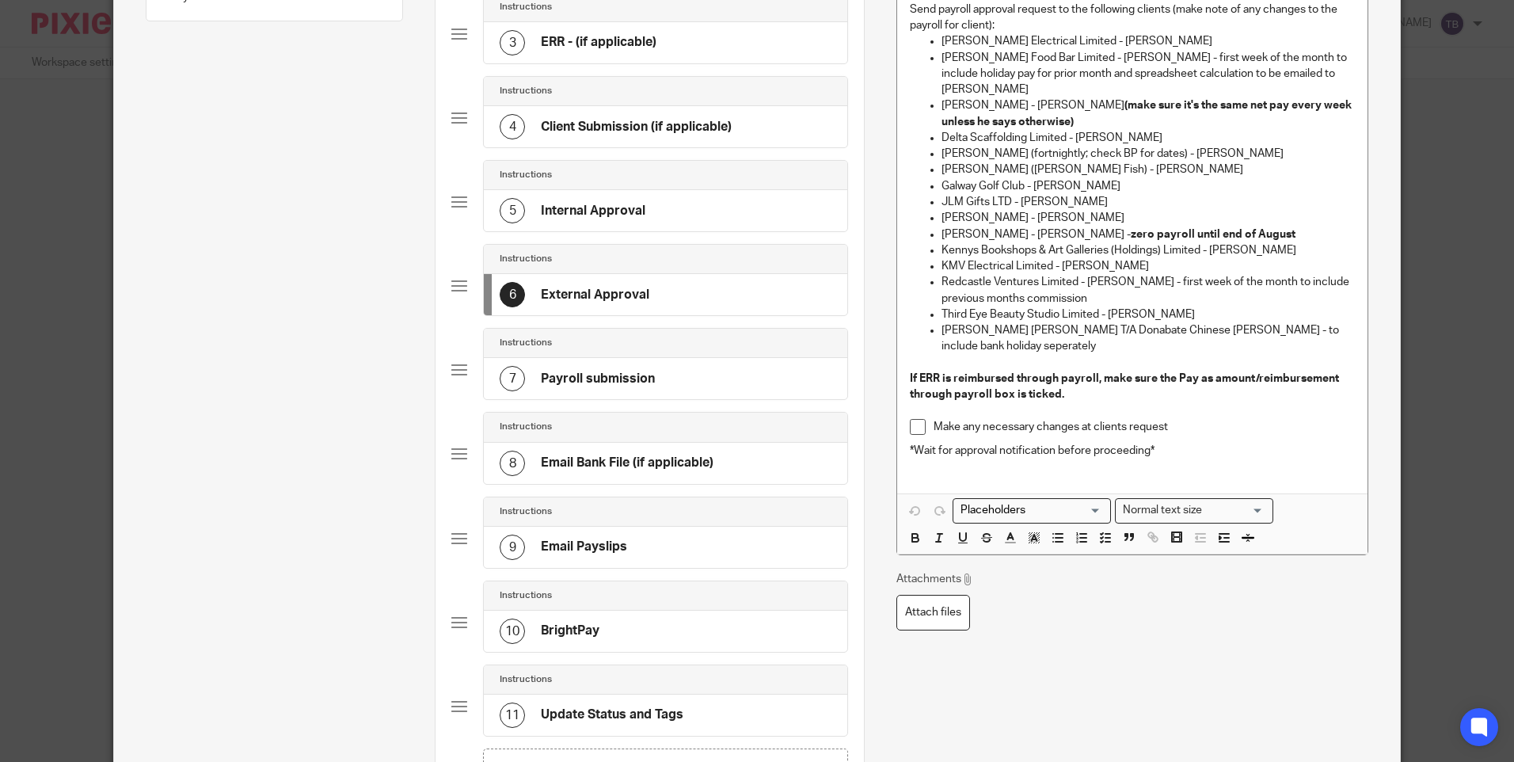
scroll to position [238, 0]
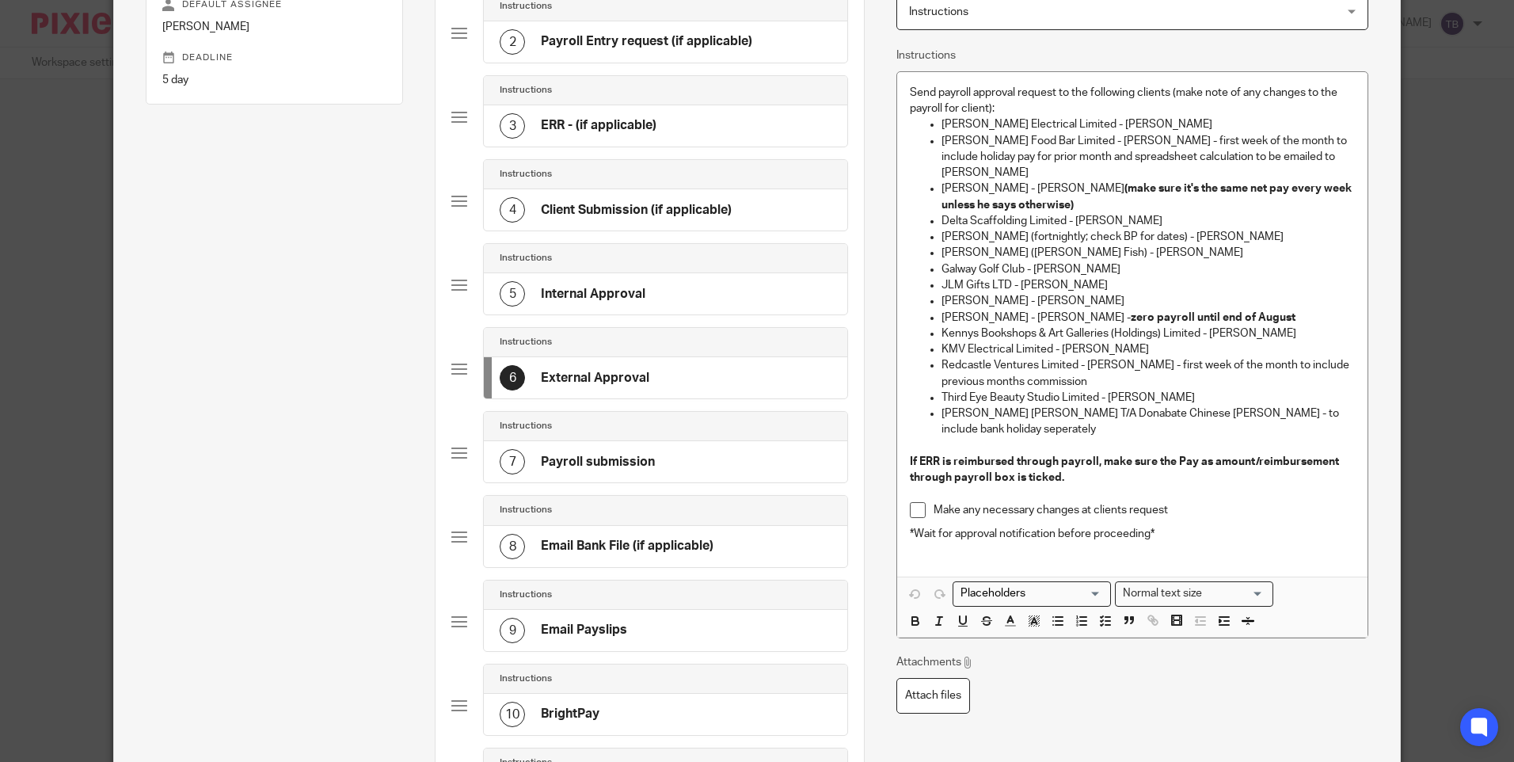
click at [1136, 341] on p "KMV Electrical Limited - Maria Aprile" at bounding box center [1148, 349] width 413 height 16
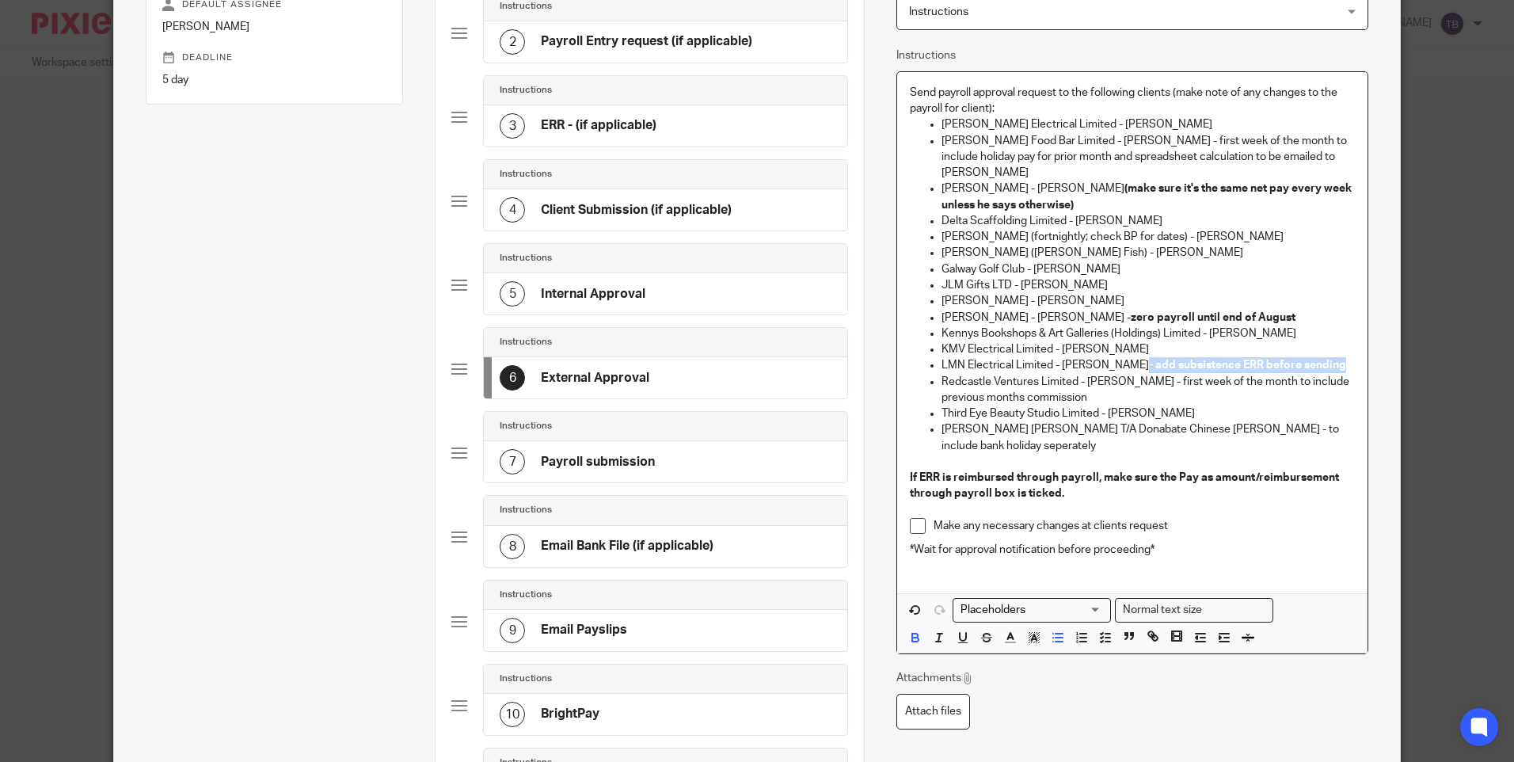
drag, startPoint x: 1122, startPoint y: 348, endPoint x: 1342, endPoint y: 351, distance: 220.2
click at [1342, 357] on p "LMN Electrical Limited - Liam McNeill - add subsistence ERR before sending" at bounding box center [1148, 365] width 413 height 16
copy strong "- add subsistence ERR before sending"
click at [1189, 341] on p "KMV Electrical Limited - Maria Aprile" at bounding box center [1148, 349] width 413 height 16
click at [1103, 183] on strong "(make sure it's the same net pay every week unless he says otherwise)" at bounding box center [1148, 196] width 413 height 27
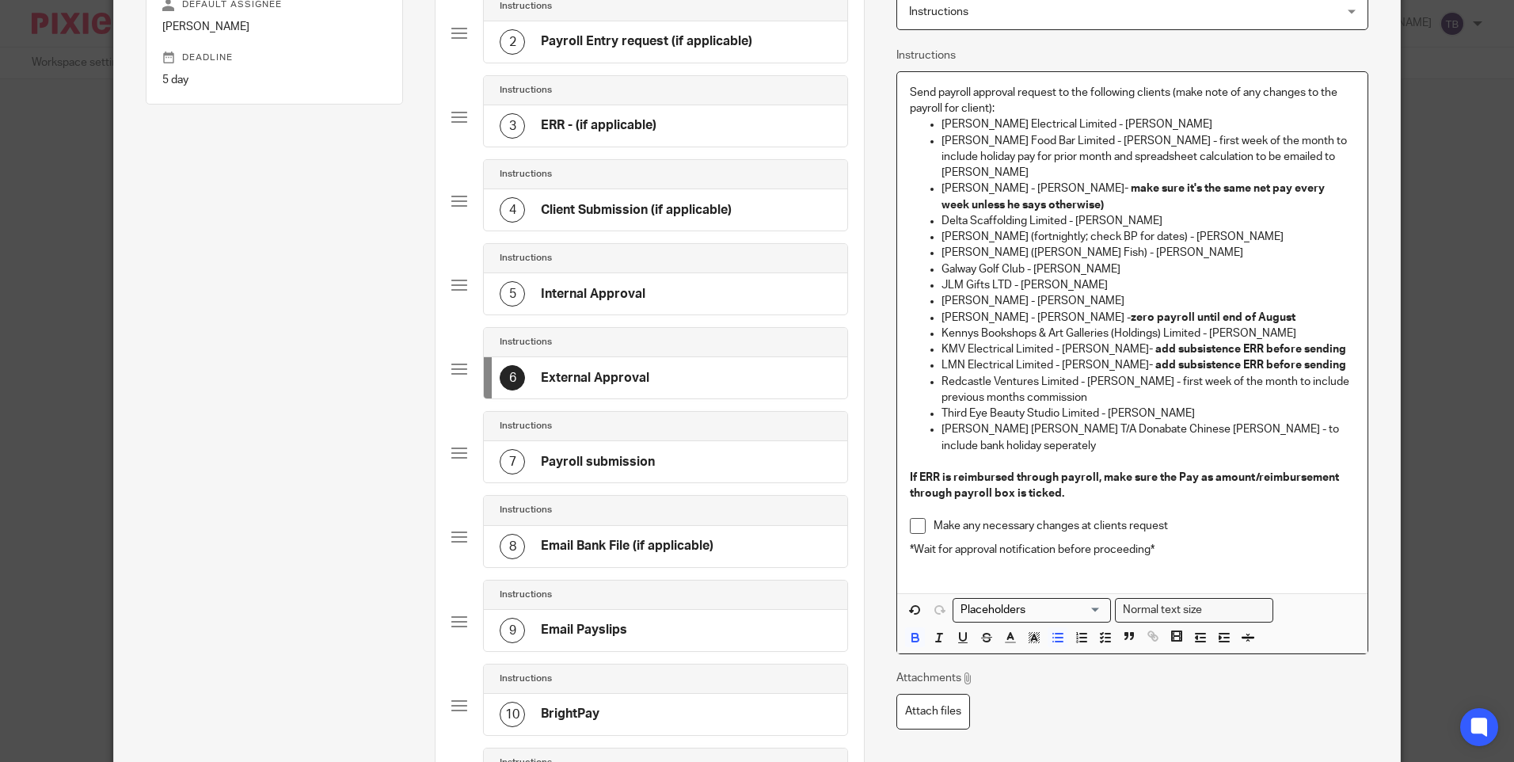
click at [1097, 213] on p "Delta Scaffolding Limited - Rob Dooley" at bounding box center [1148, 221] width 413 height 16
click at [1092, 185] on p "David Mulvaney - David Mulvaney - make sure it's the same net pay every week un…" at bounding box center [1148, 197] width 413 height 32
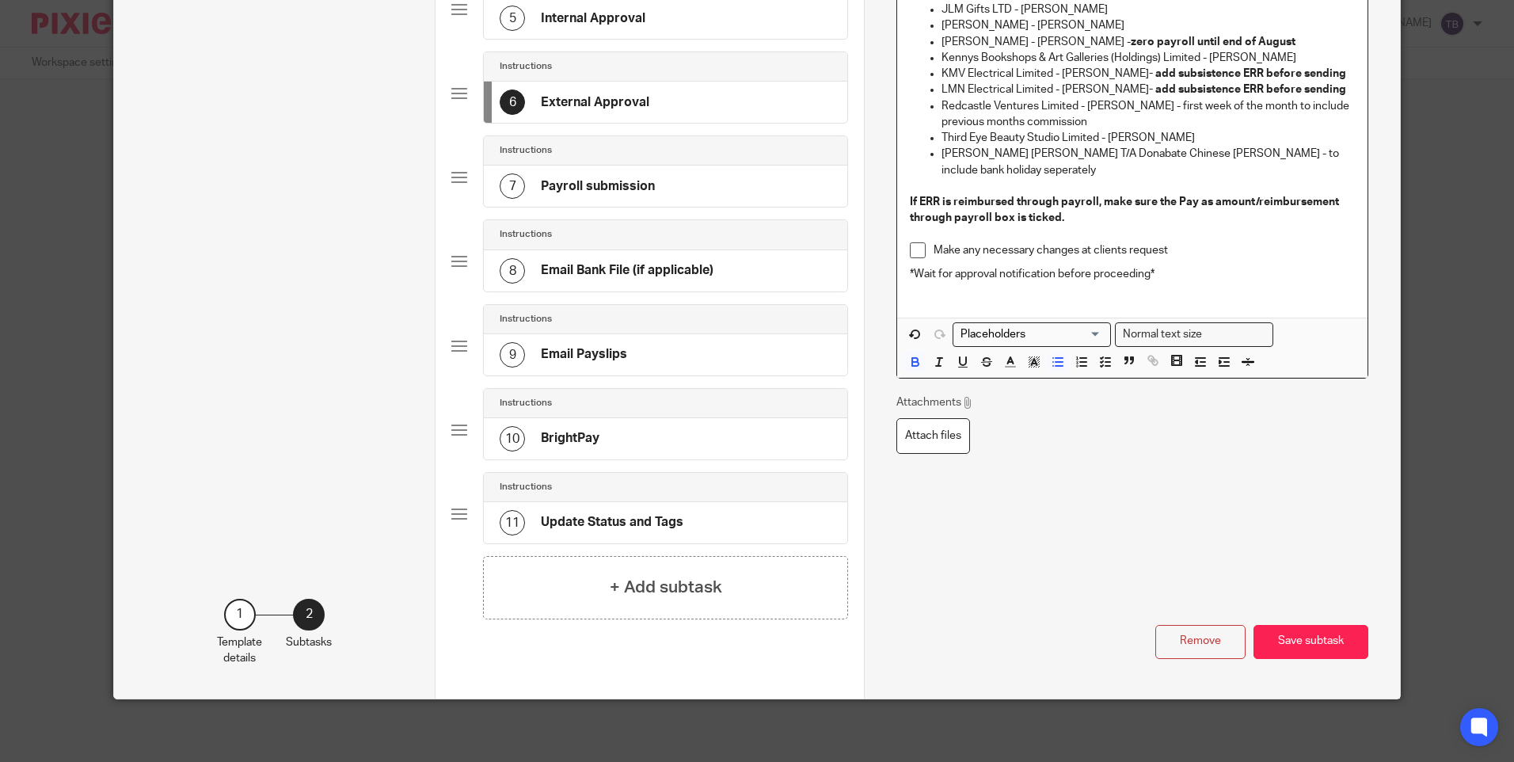
scroll to position [514, 0]
click at [1314, 644] on button "Save subtask" at bounding box center [1311, 641] width 115 height 34
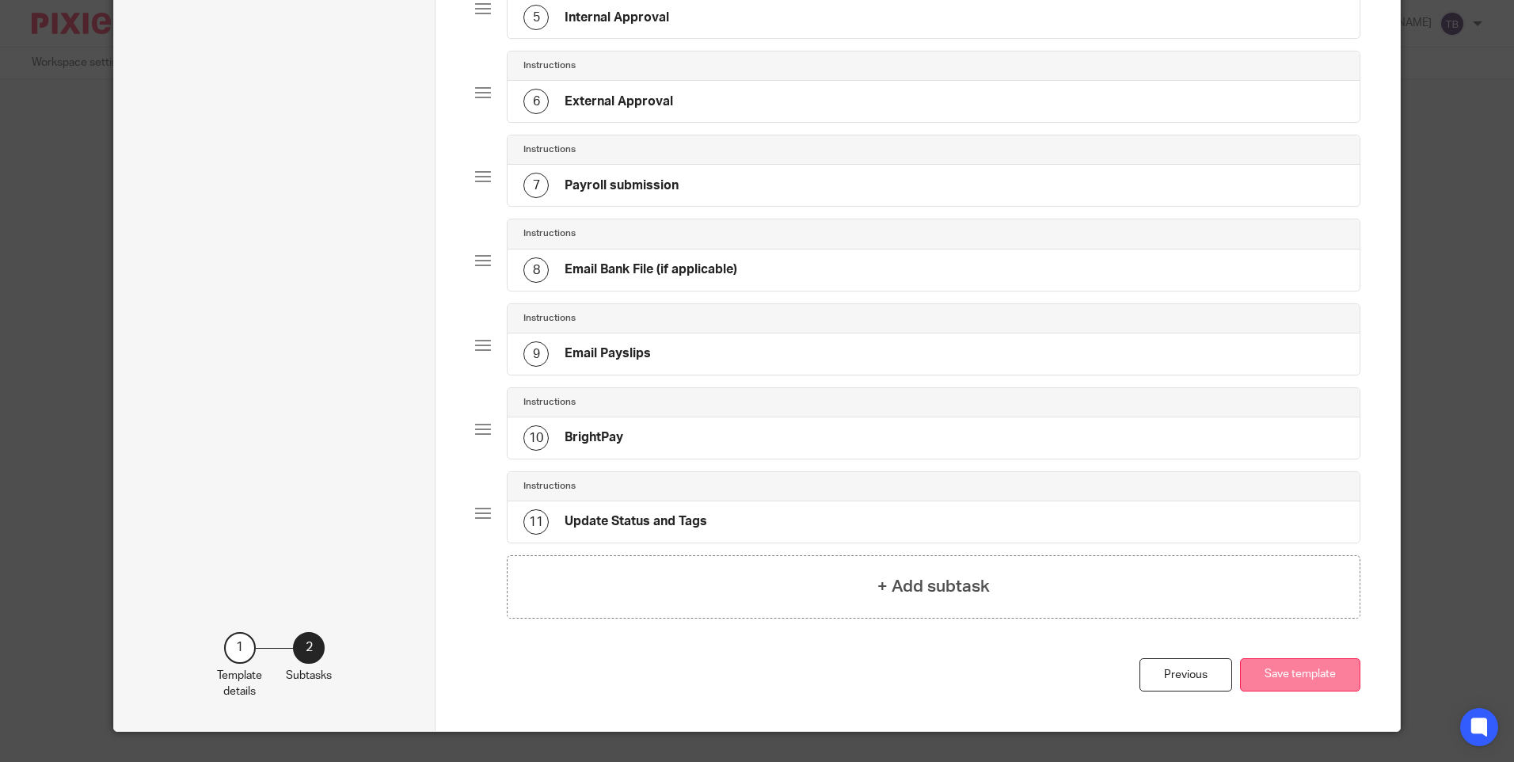
click at [1299, 671] on button "Save template" at bounding box center [1300, 675] width 120 height 34
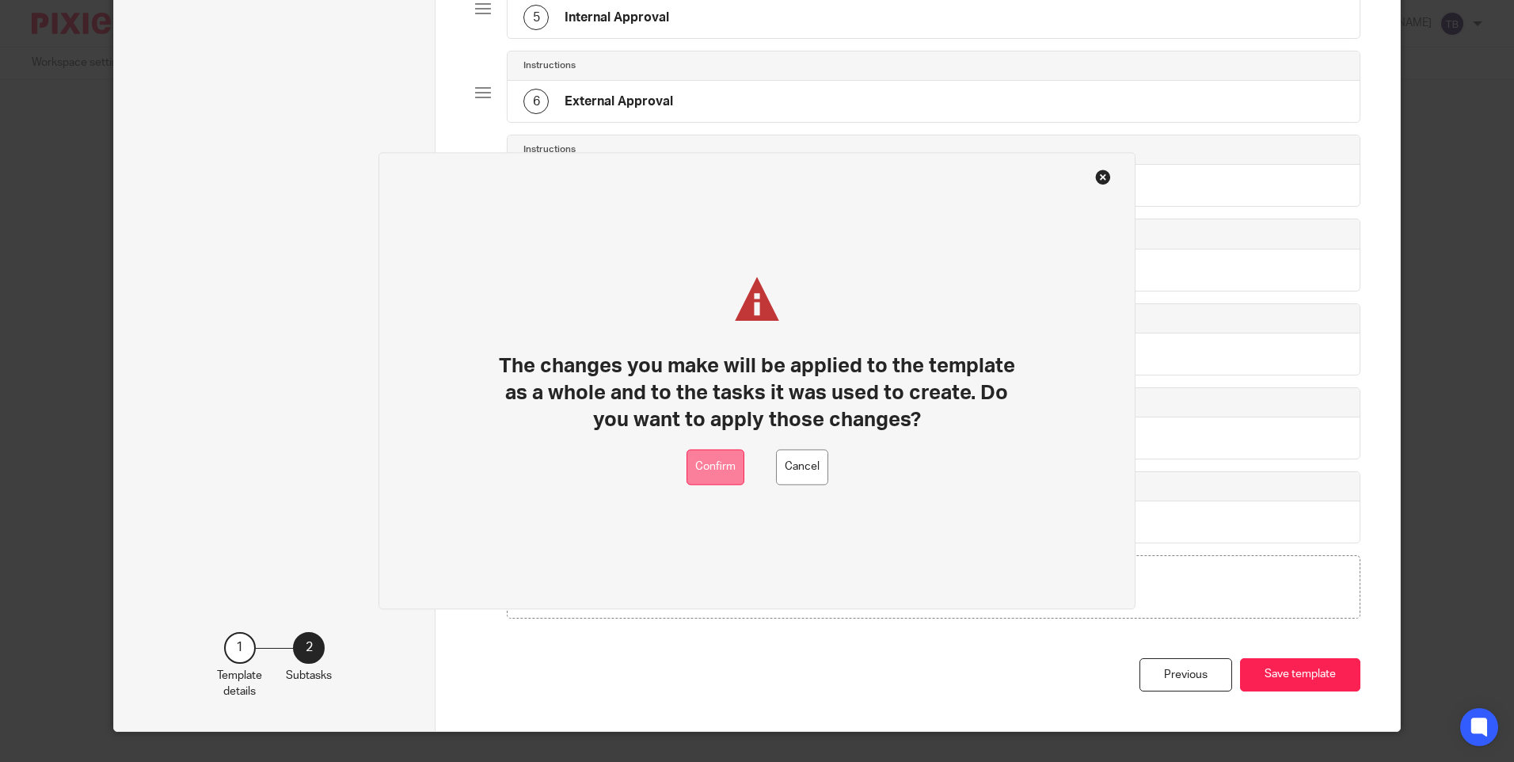
click at [729, 462] on button "Confirm" at bounding box center [716, 468] width 58 height 36
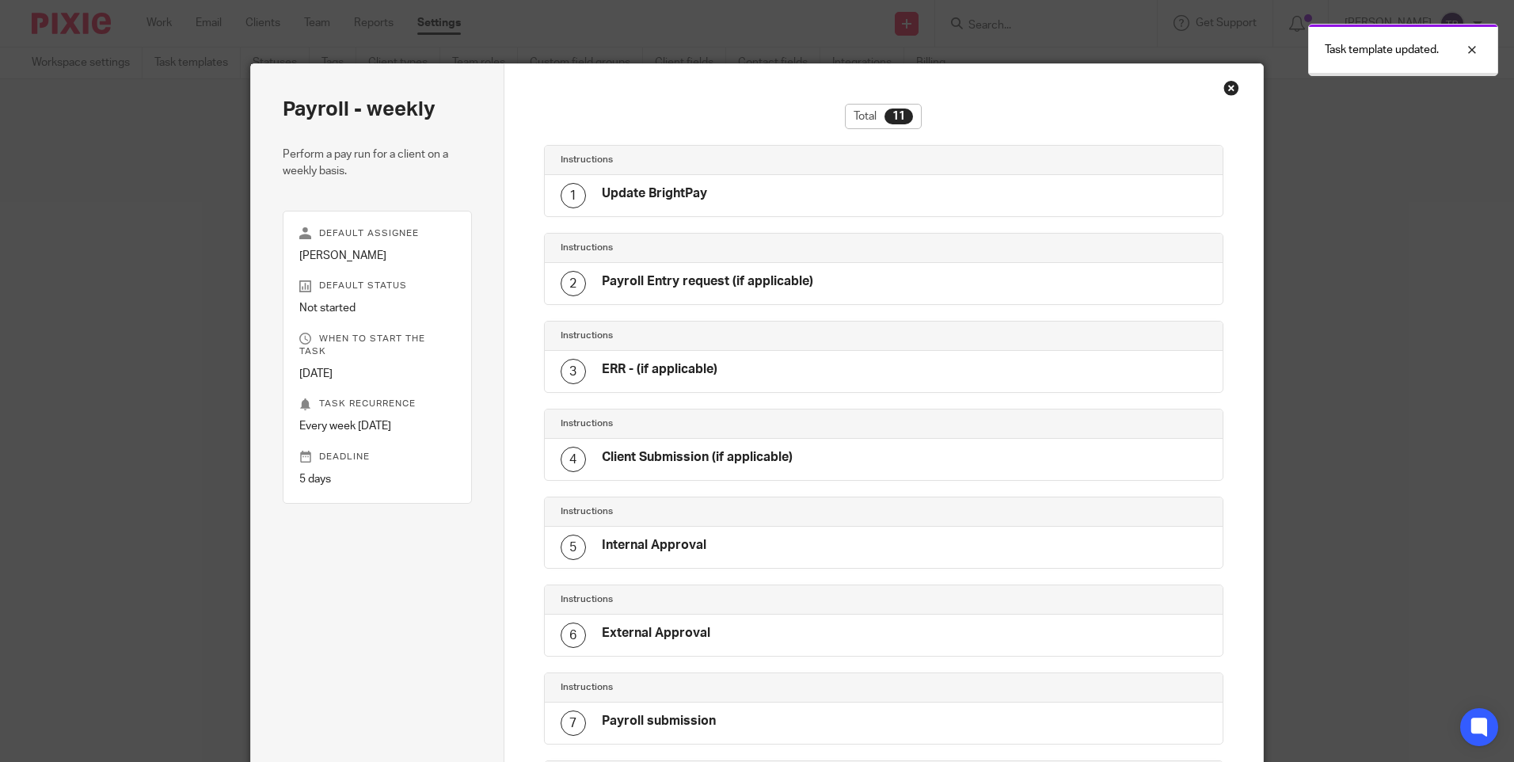
scroll to position [494, 0]
